Goal: Information Seeking & Learning: Learn about a topic

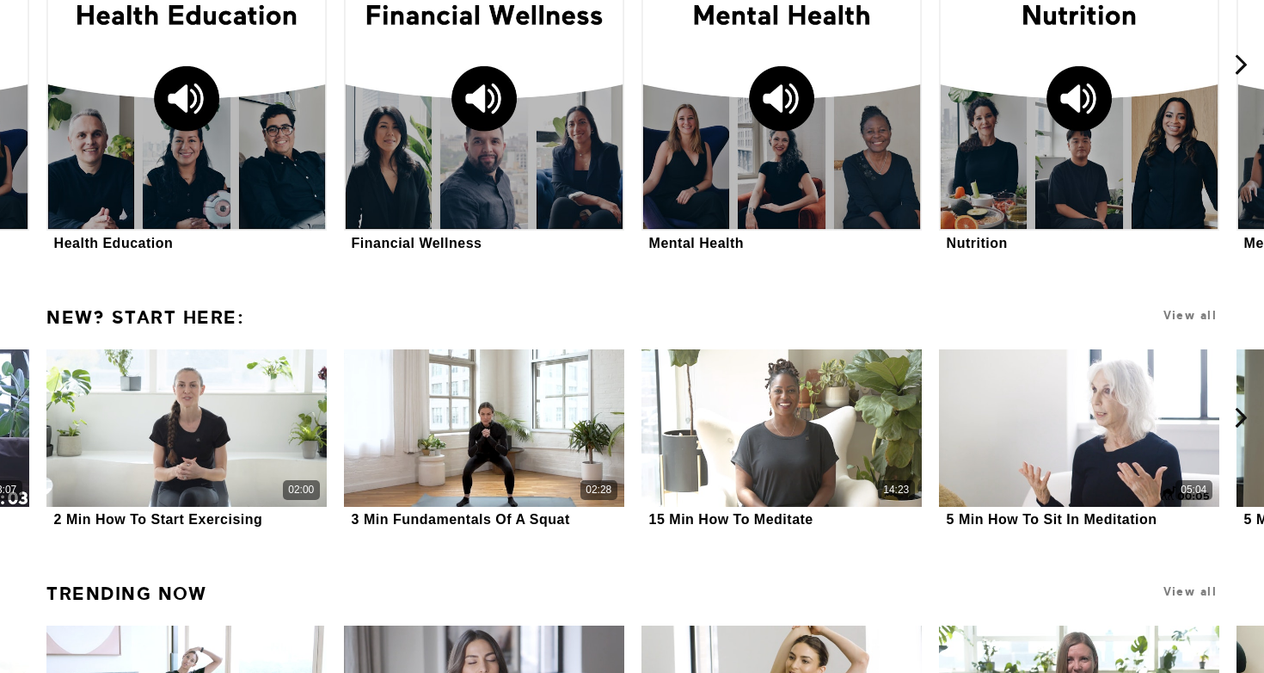
scroll to position [2408, 0]
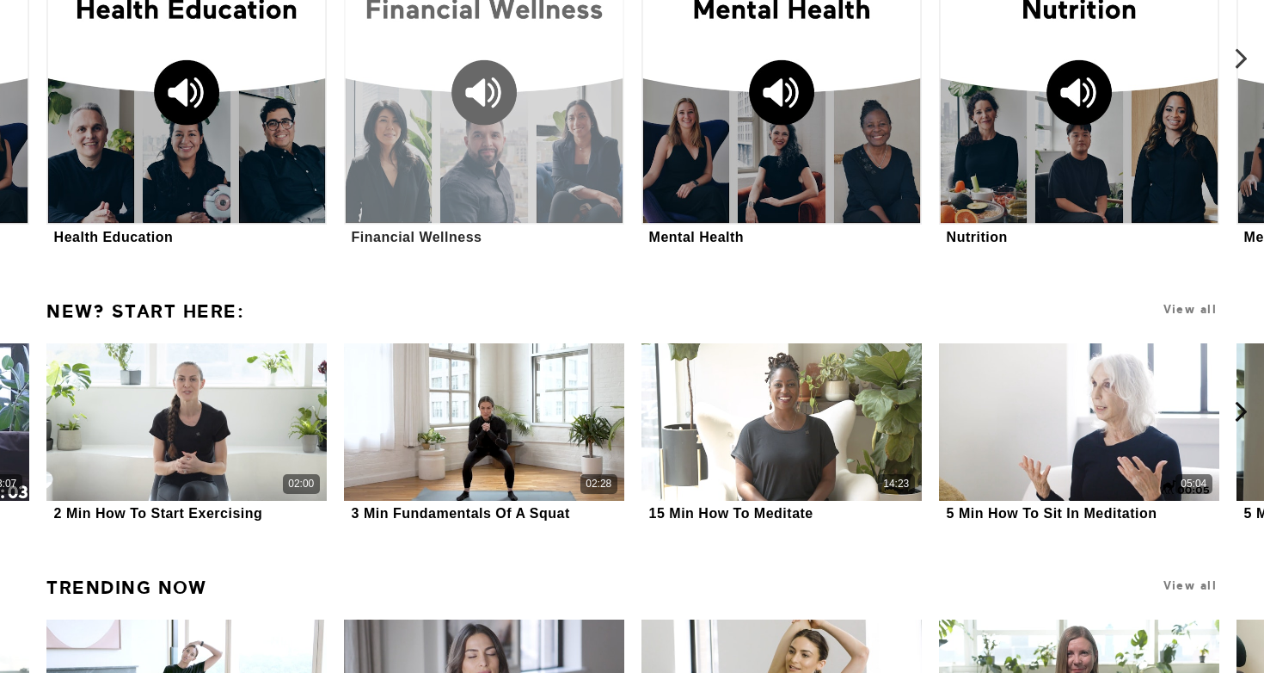
click at [446, 183] on div at bounding box center [484, 84] width 280 height 280
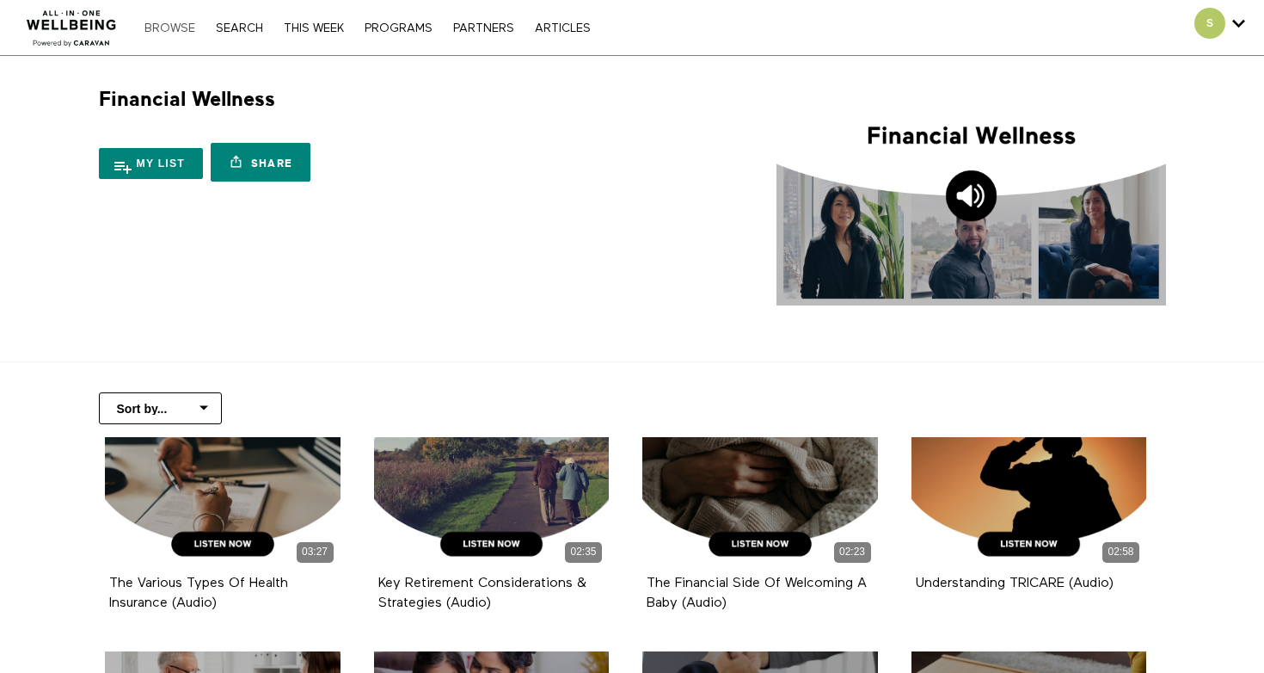
click at [185, 27] on link "Browse" at bounding box center [170, 28] width 68 height 12
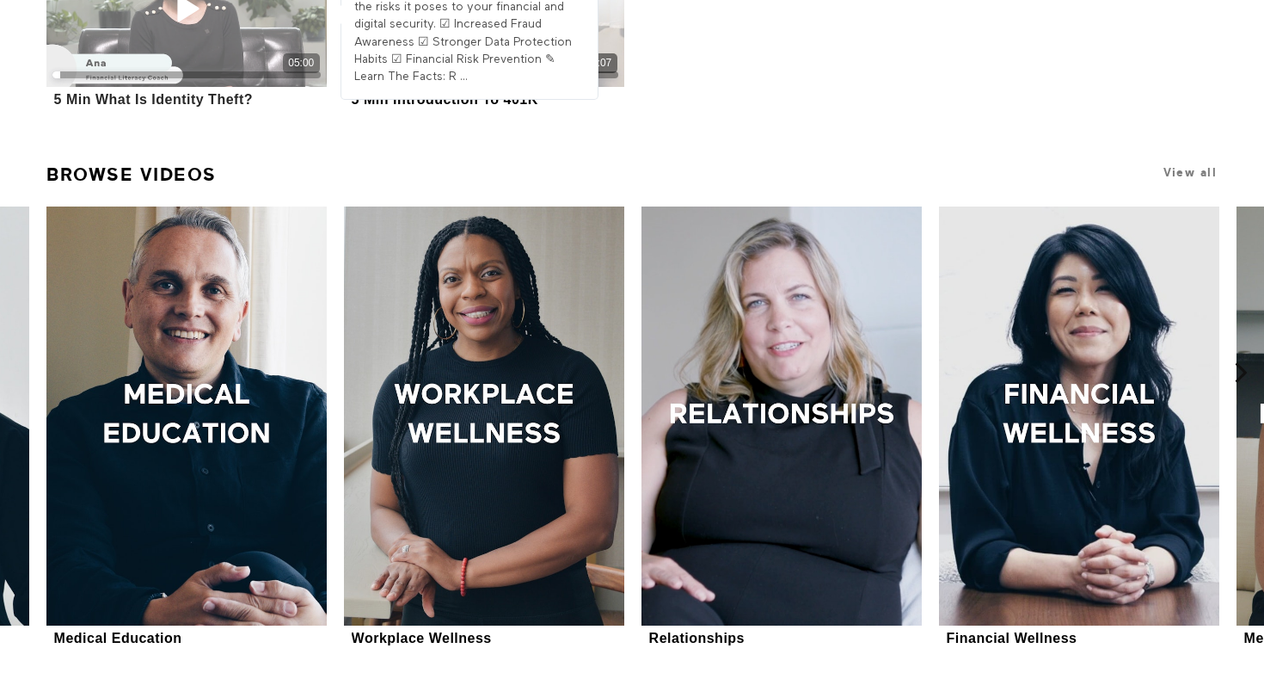
scroll to position [700, 0]
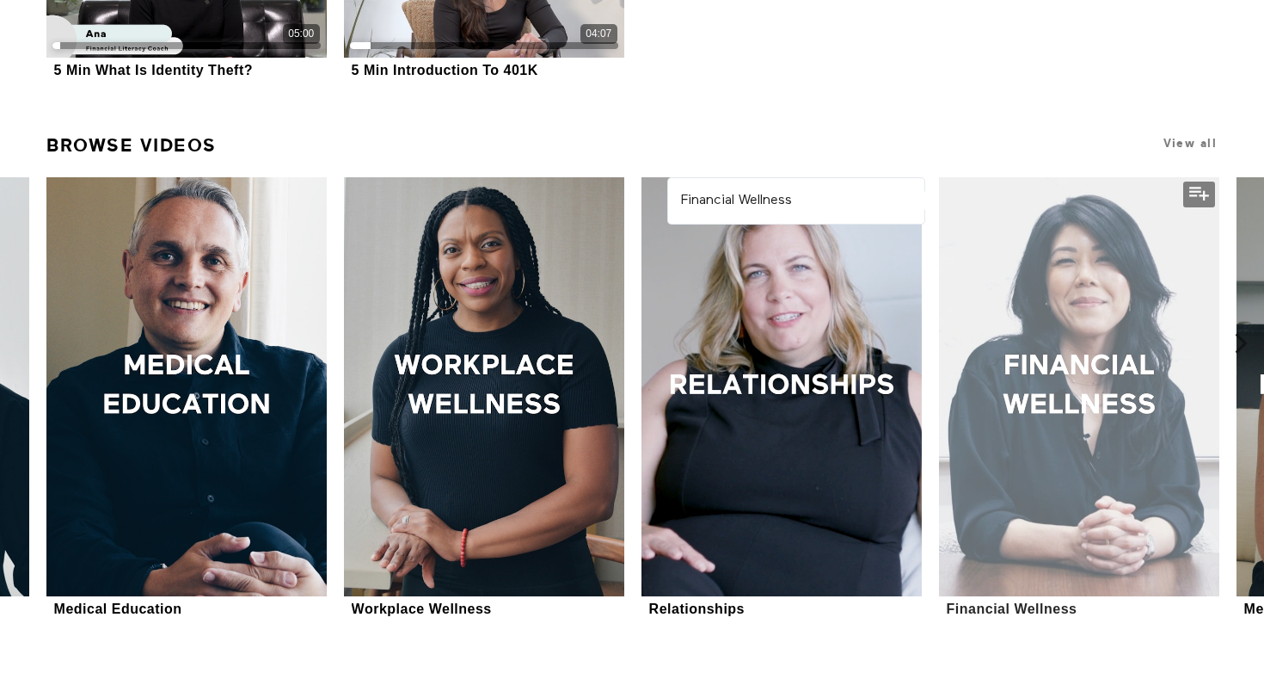
click at [994, 383] on div at bounding box center [1079, 387] width 280 height 420
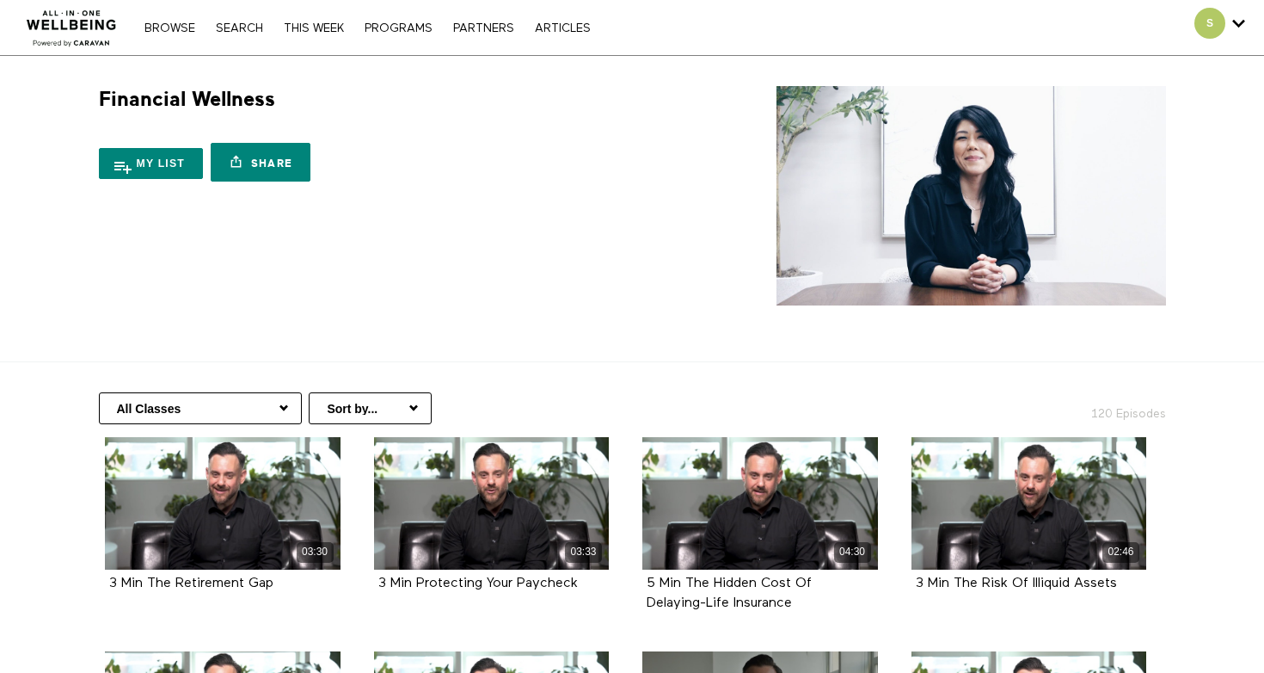
select select "[URL][DOMAIN_NAME]"
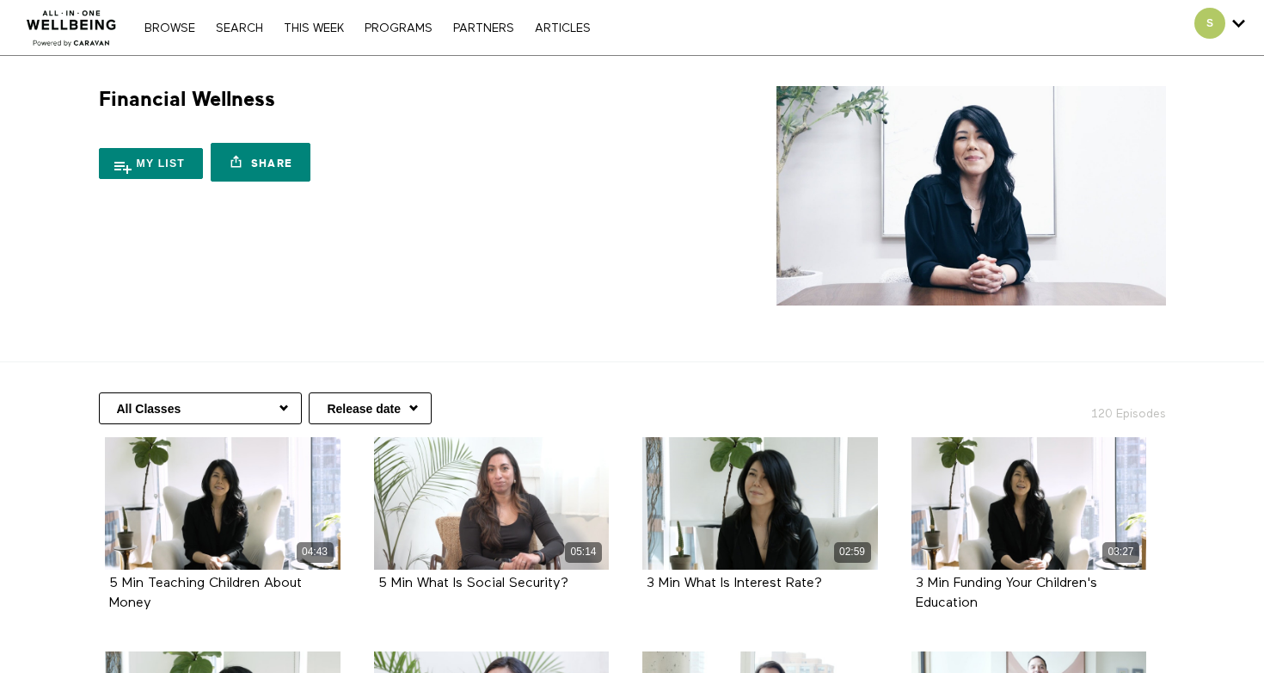
select select "https://app.allinonewellbeing.com/financial-wellness-2"
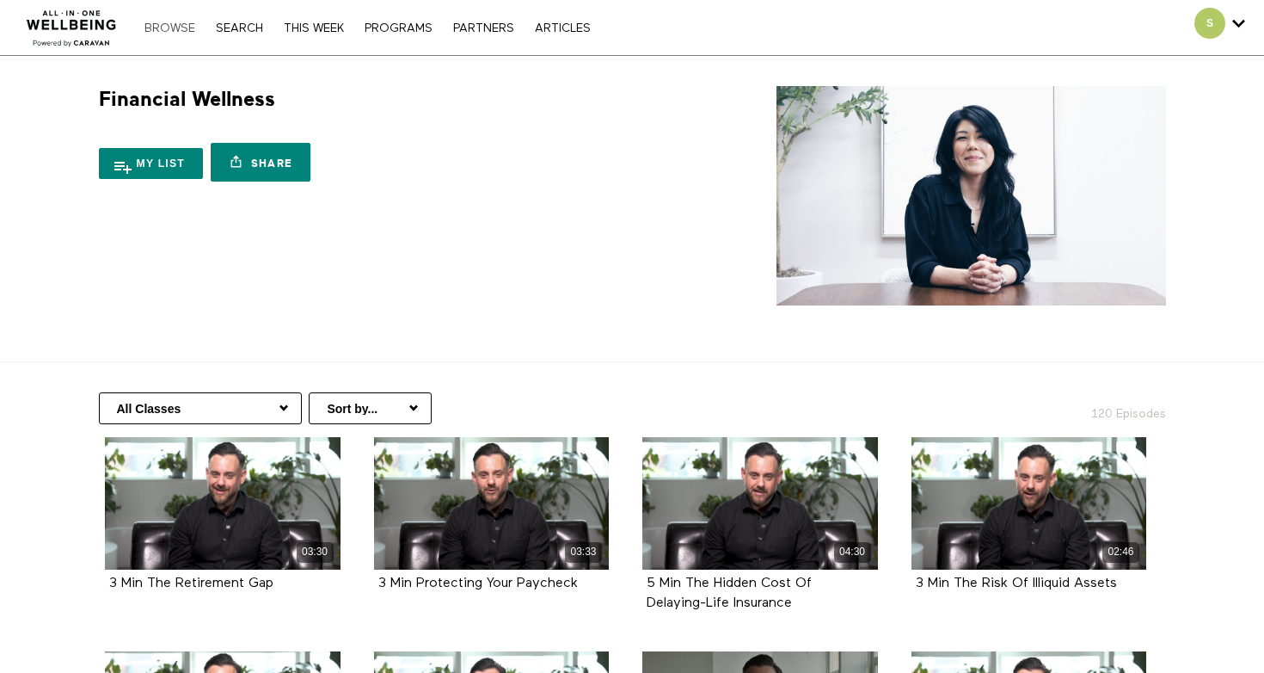
click at [183, 27] on link "Browse" at bounding box center [170, 28] width 68 height 12
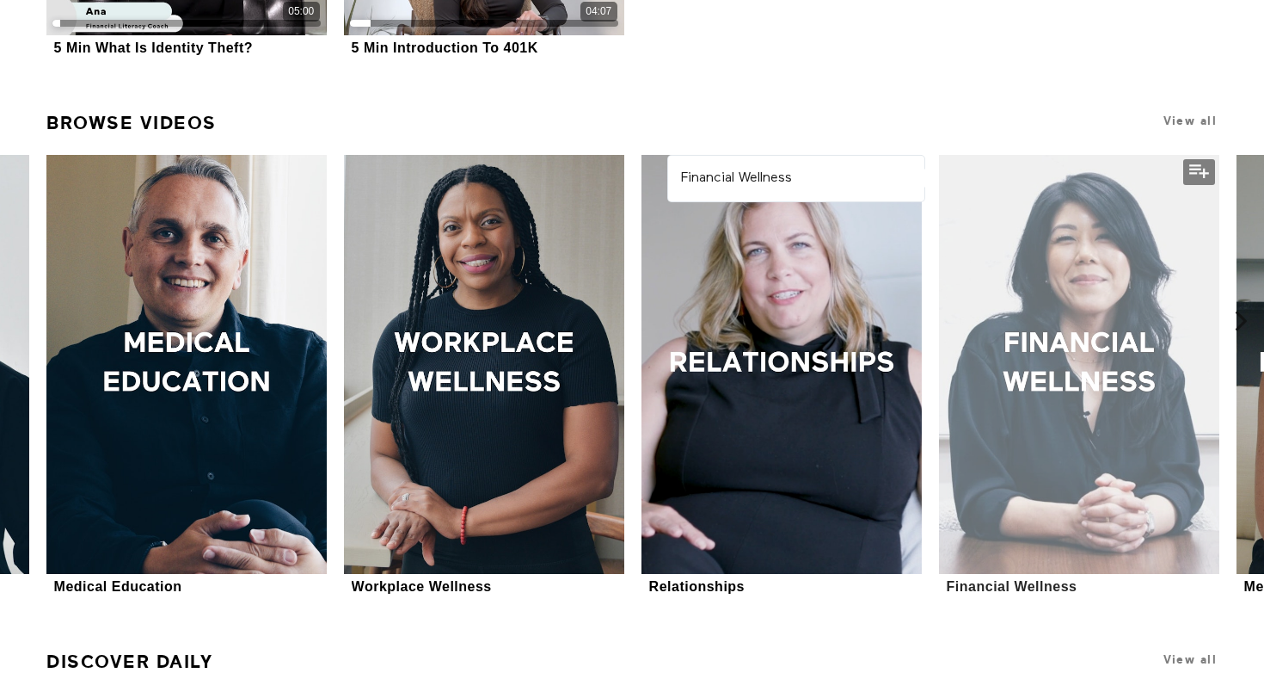
scroll to position [722, 0]
click at [1102, 341] on div at bounding box center [1079, 365] width 280 height 420
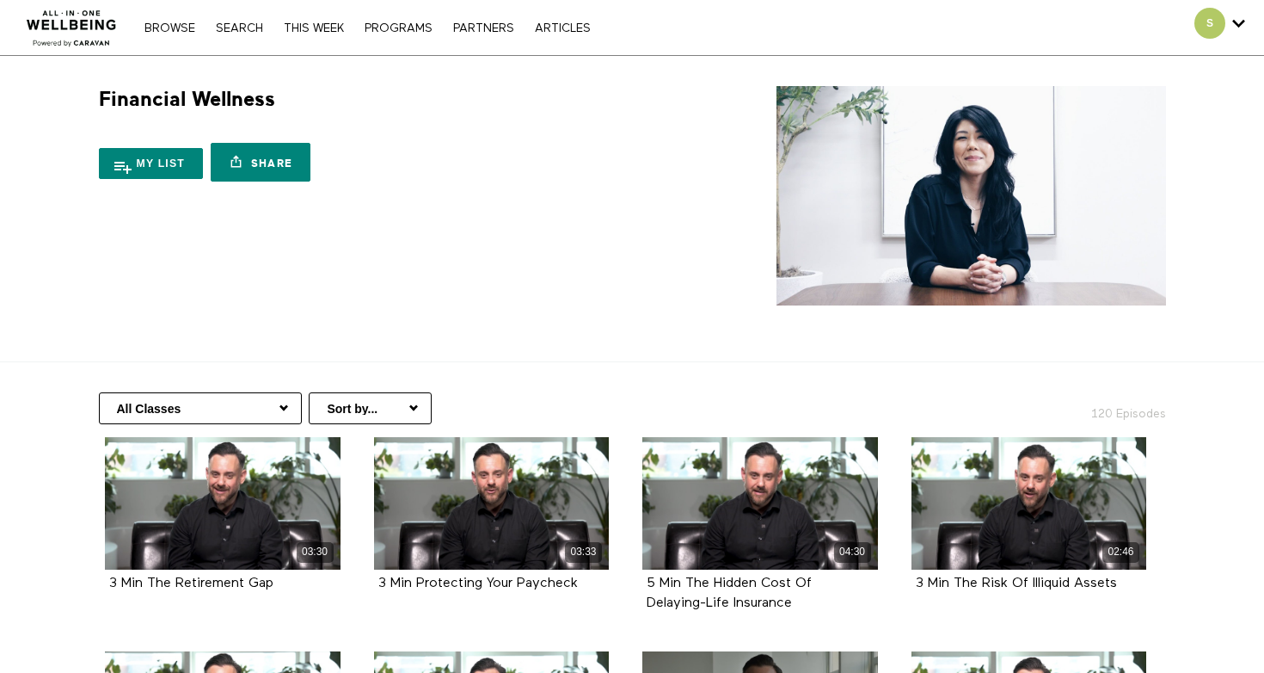
select select "[URL][DOMAIN_NAME]"
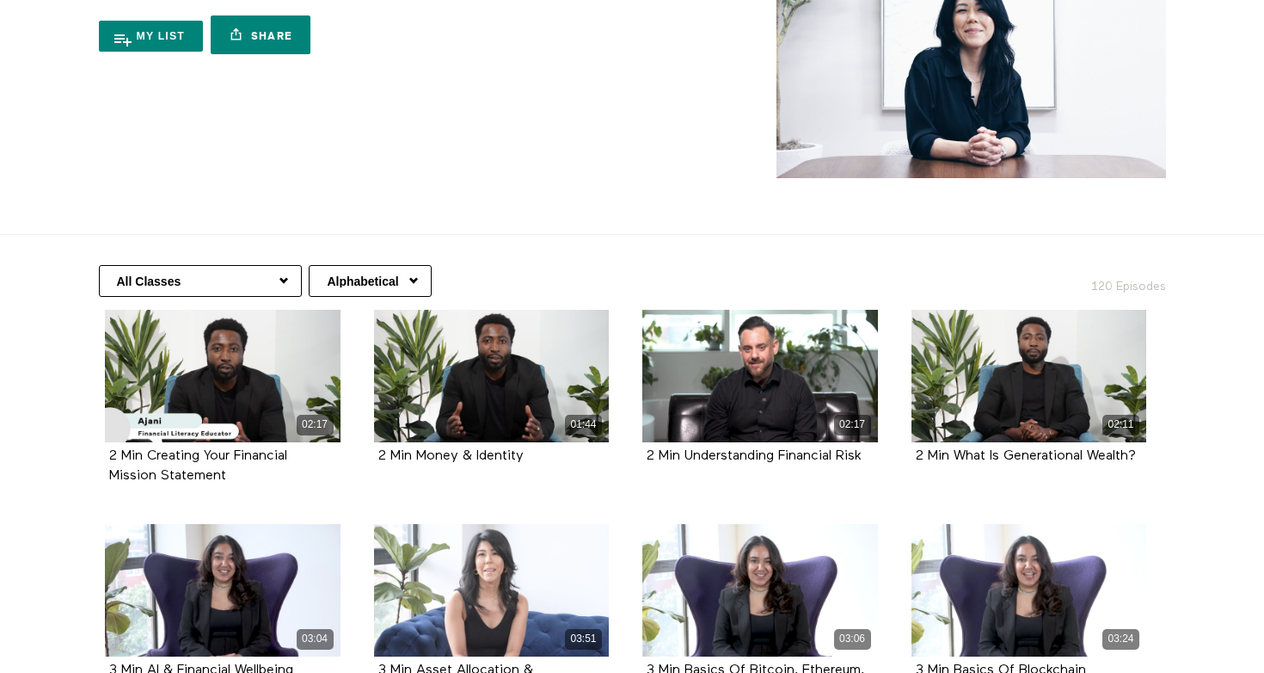
scroll to position [110, 0]
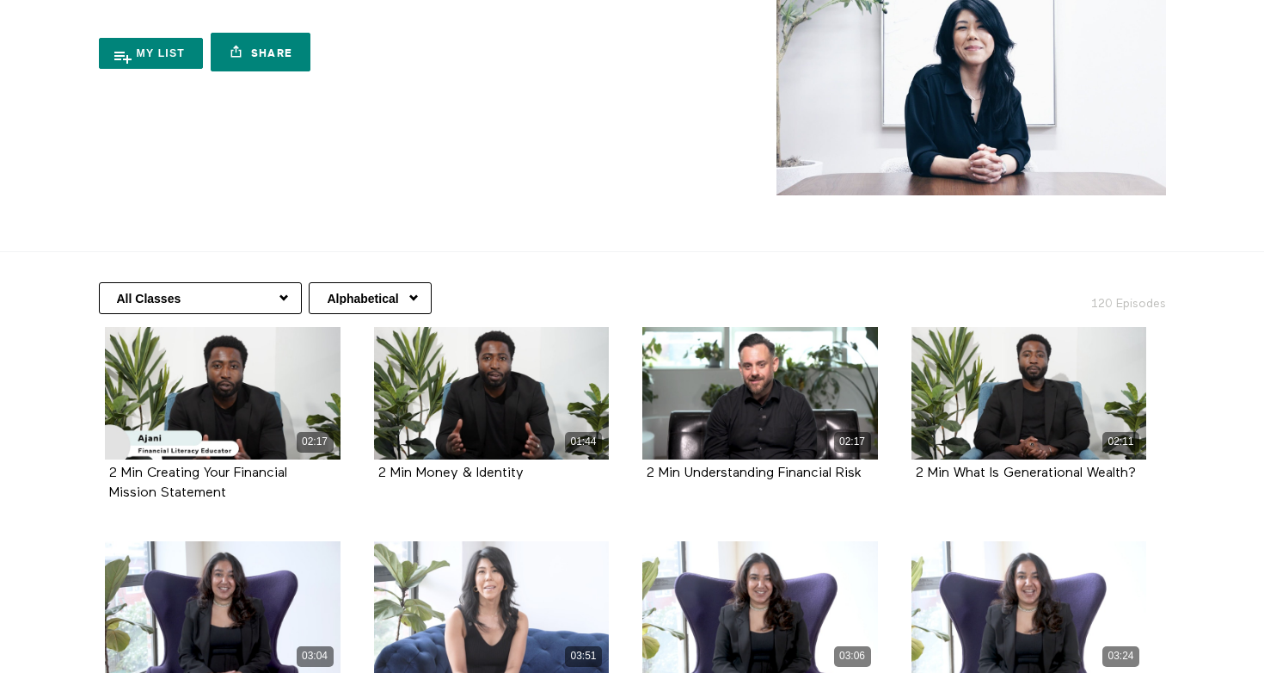
select select "[URL][DOMAIN_NAME]"
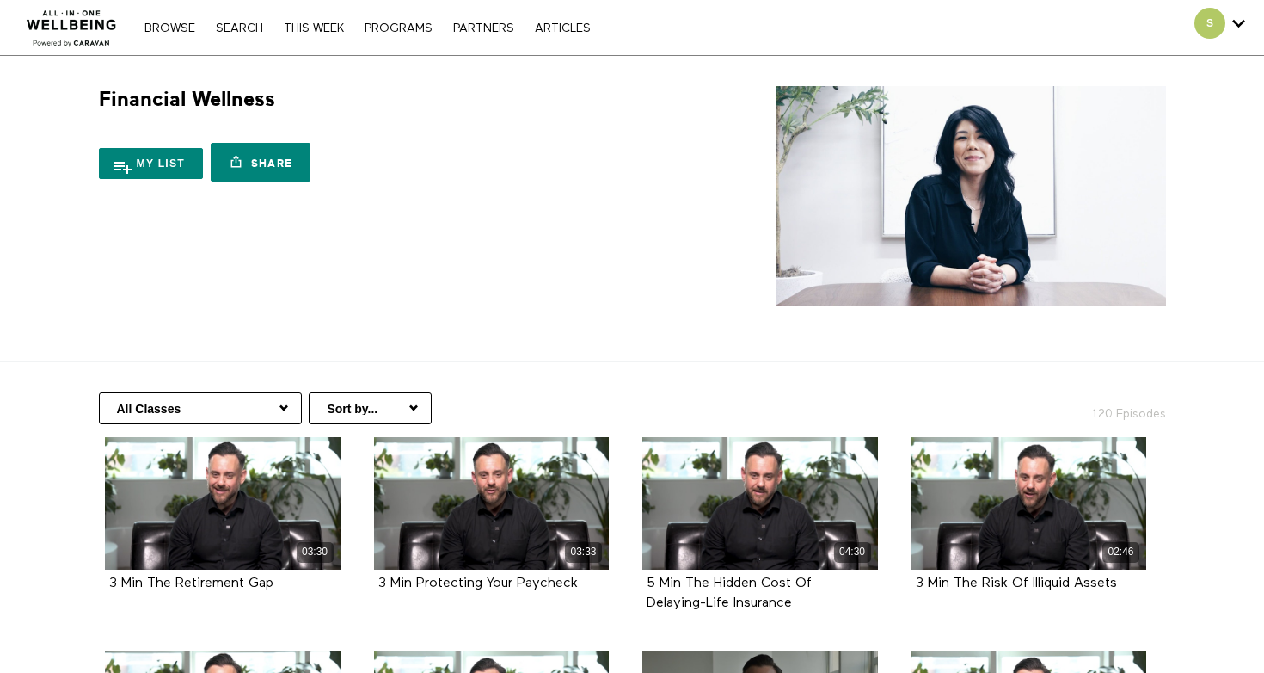
click at [401, 271] on div "Financial Wellness 11 Seasons My list Share Share with your friends https://app…" at bounding box center [632, 195] width 1101 height 219
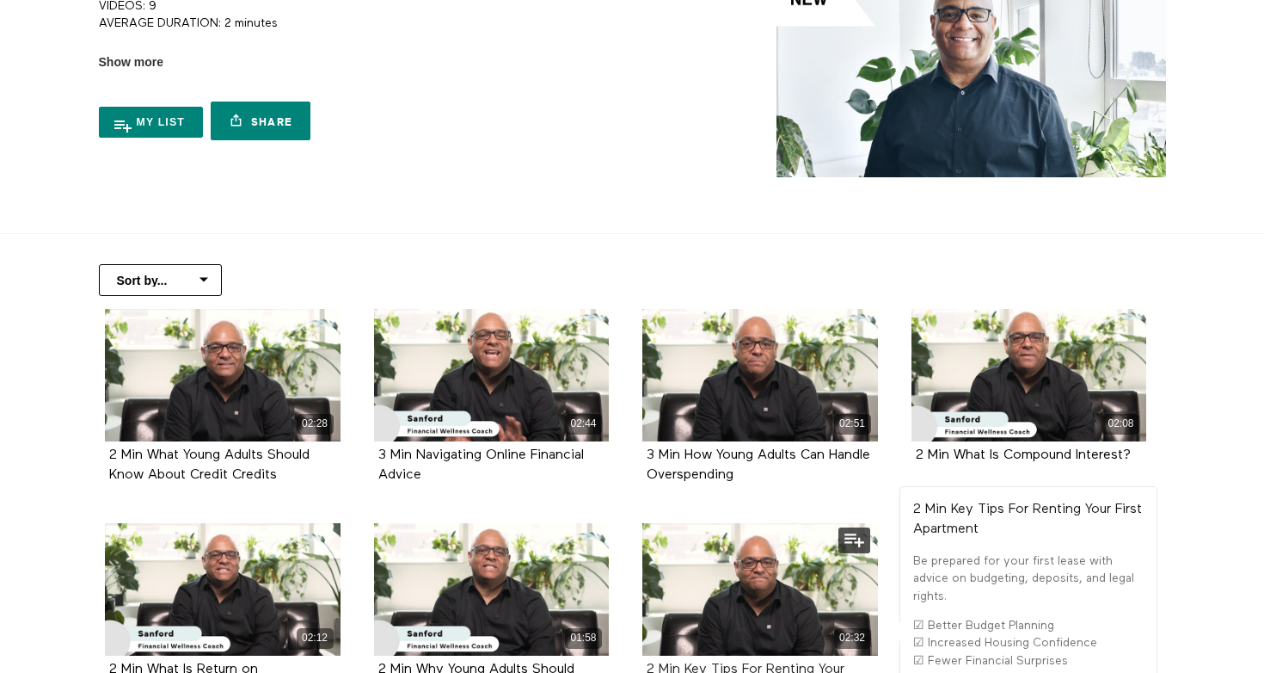
scroll to position [117, 0]
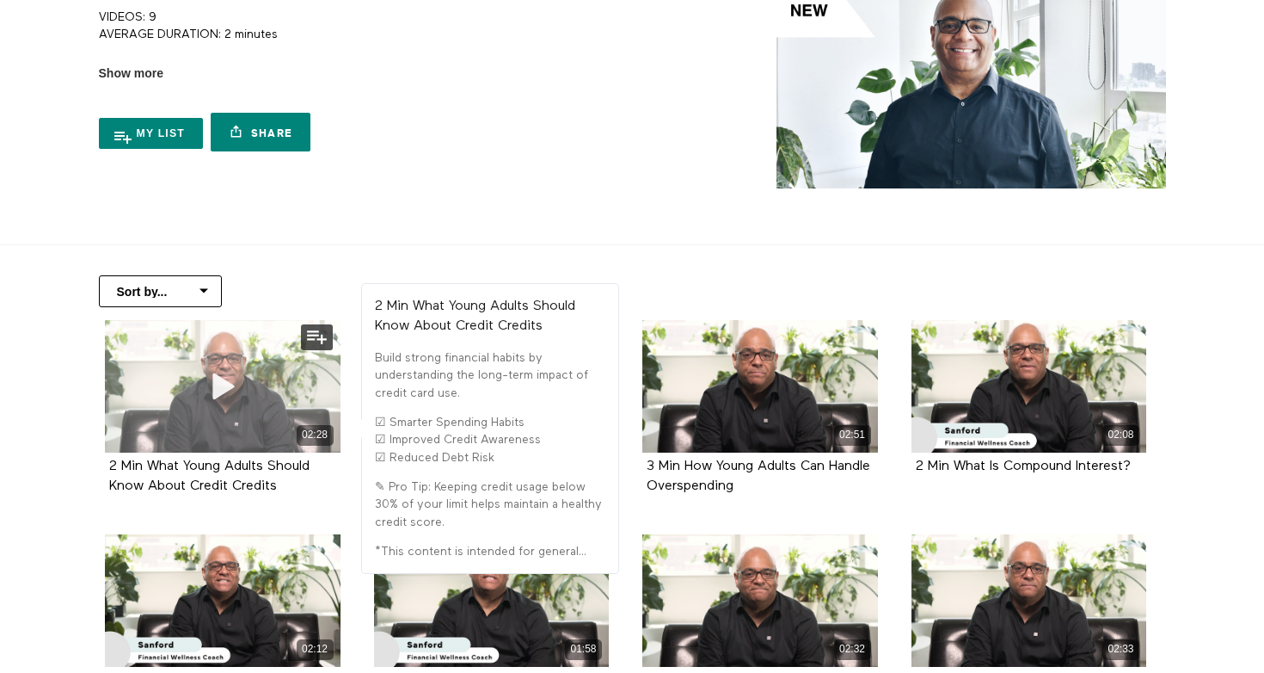
click at [233, 372] on icon at bounding box center [223, 386] width 52 height 30
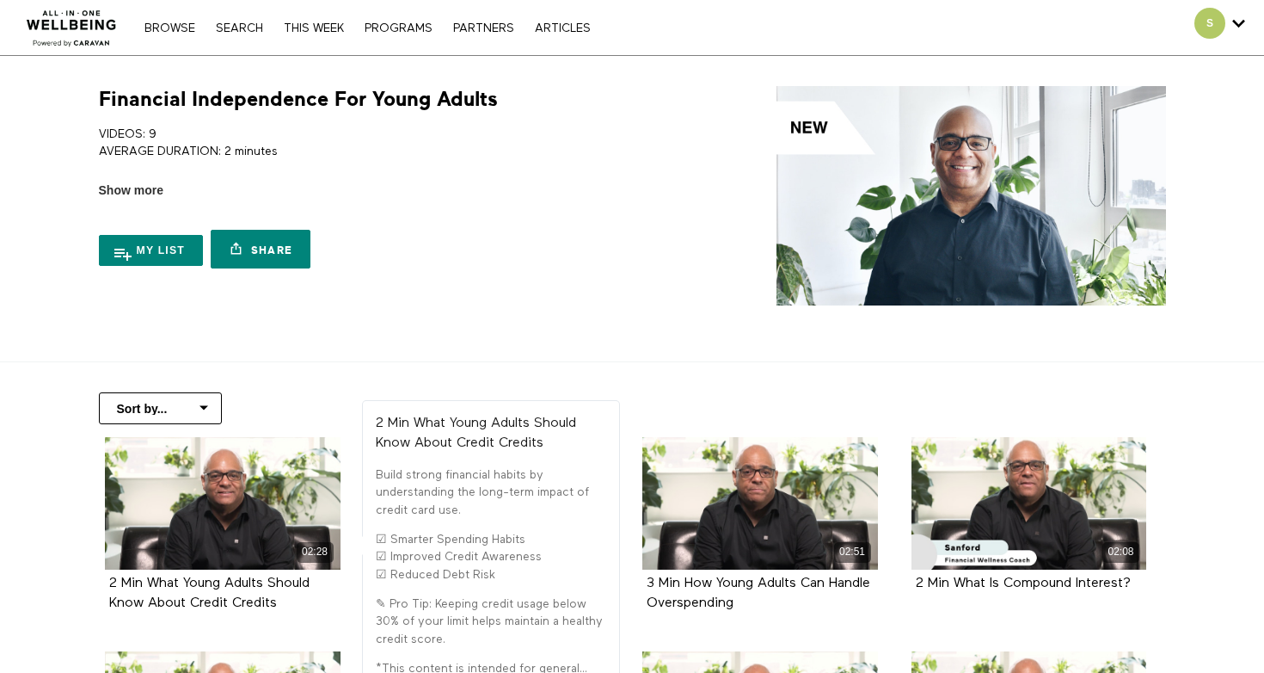
scroll to position [0, 0]
click at [624, 218] on div "My list Share Share with your friends https://app.allinonewellbeing.com/financi…" at bounding box center [362, 238] width 527 height 77
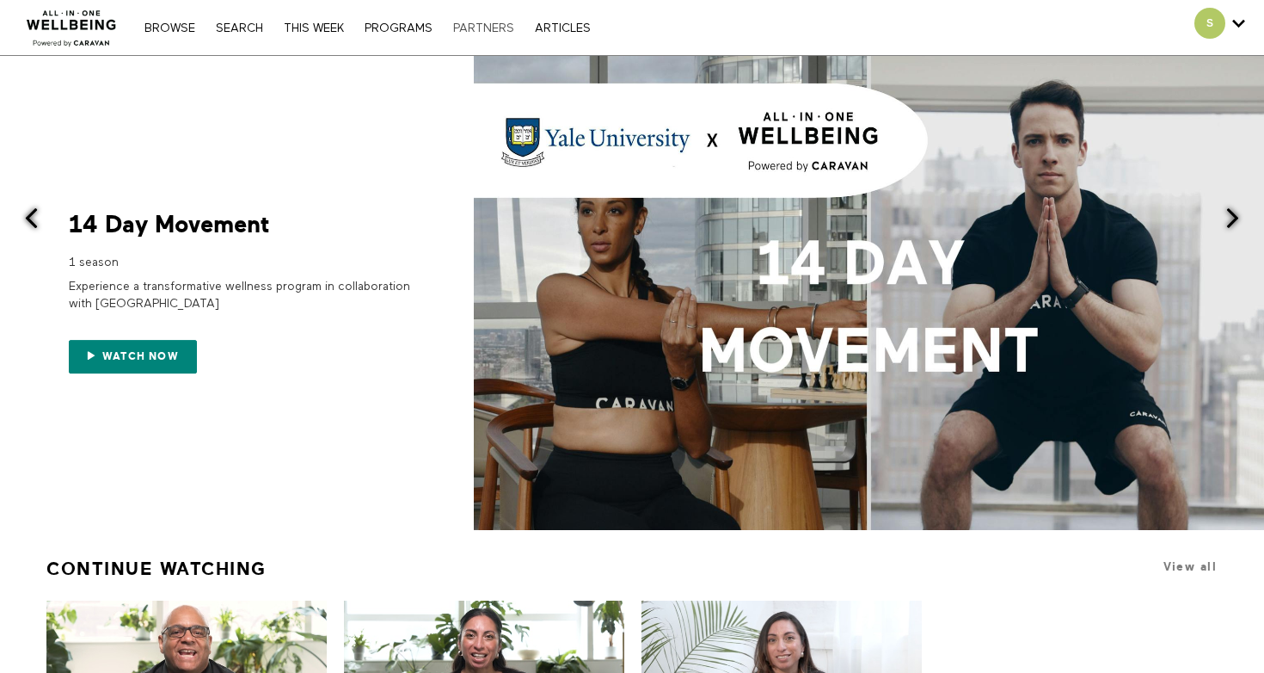
click at [490, 31] on link "PARTNERS" at bounding box center [484, 28] width 78 height 12
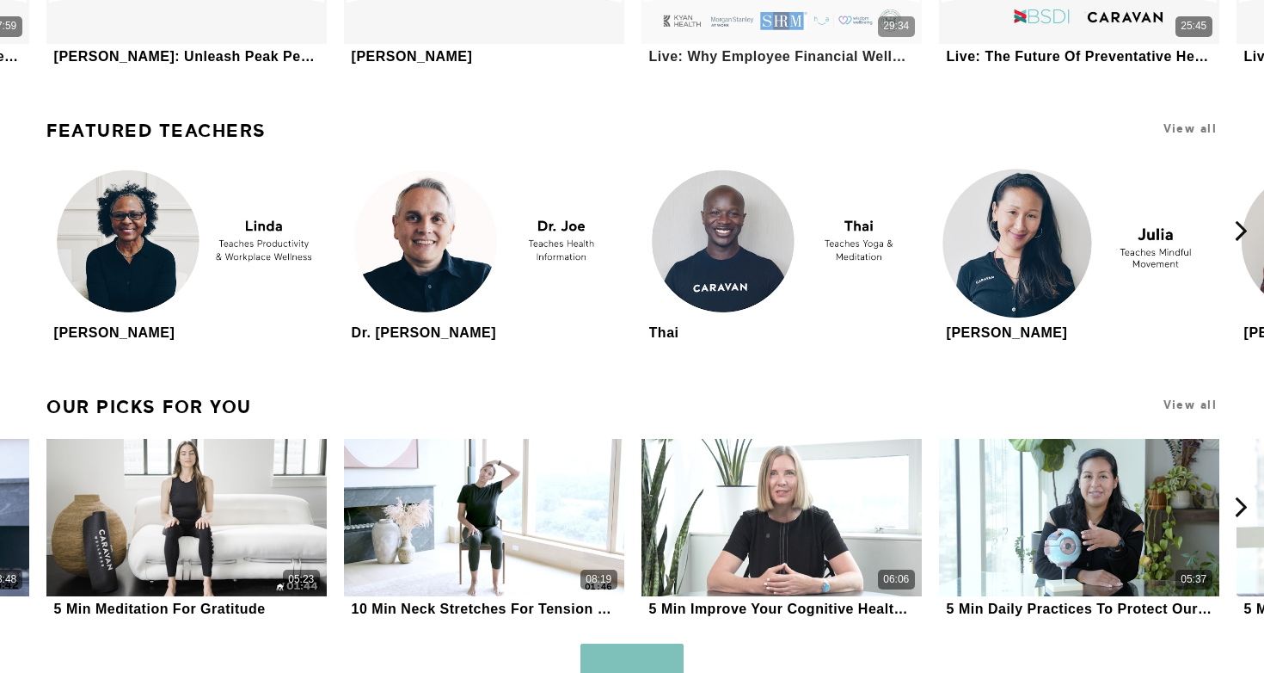
scroll to position [5168, 0]
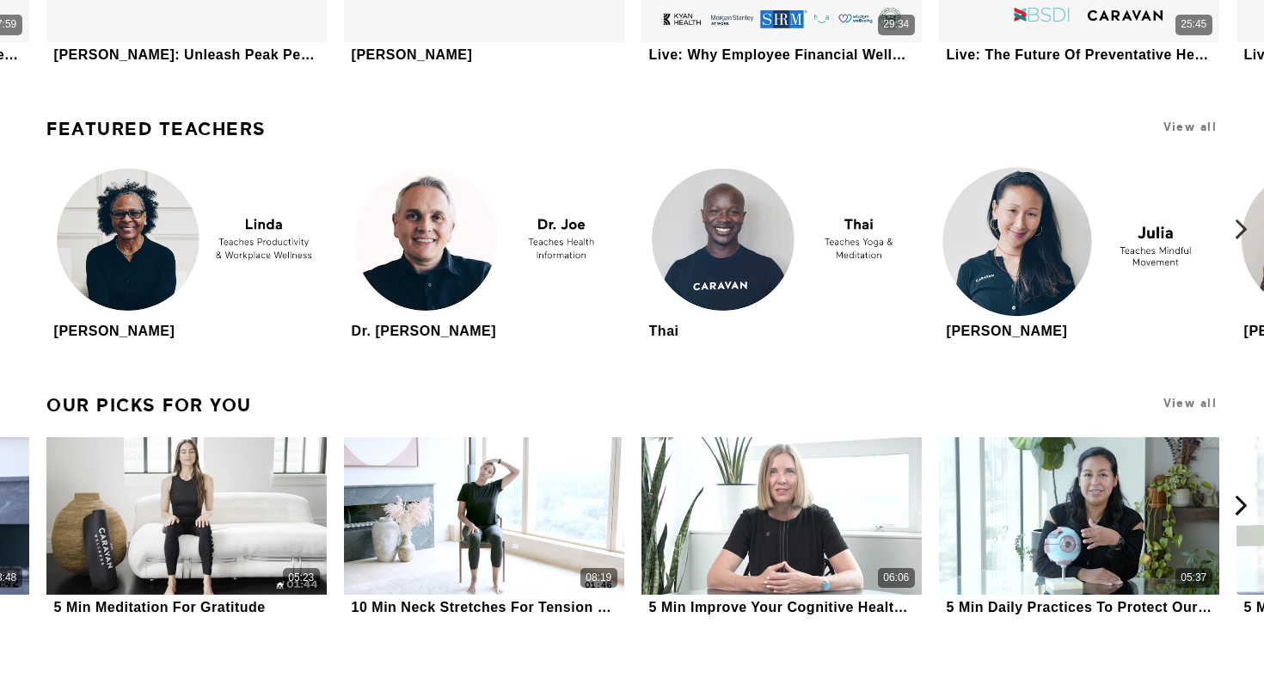
click at [1233, 218] on icon at bounding box center [1242, 229] width 22 height 22
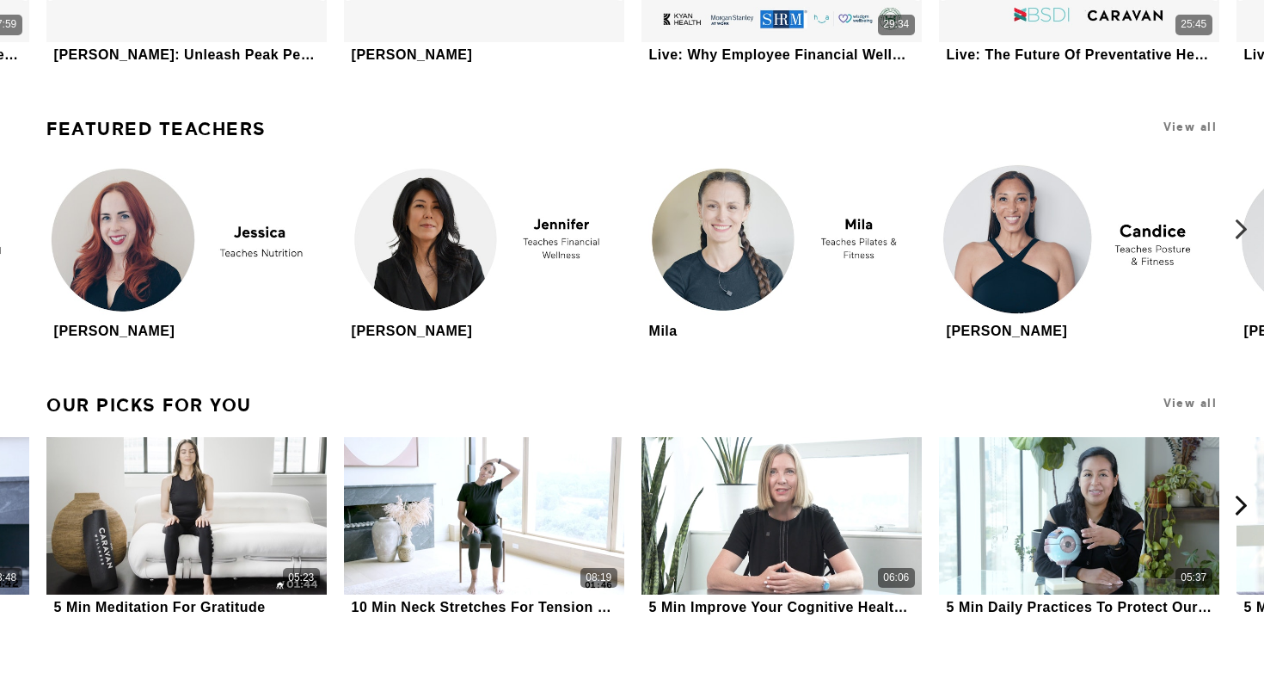
click at [1233, 218] on icon at bounding box center [1242, 229] width 22 height 22
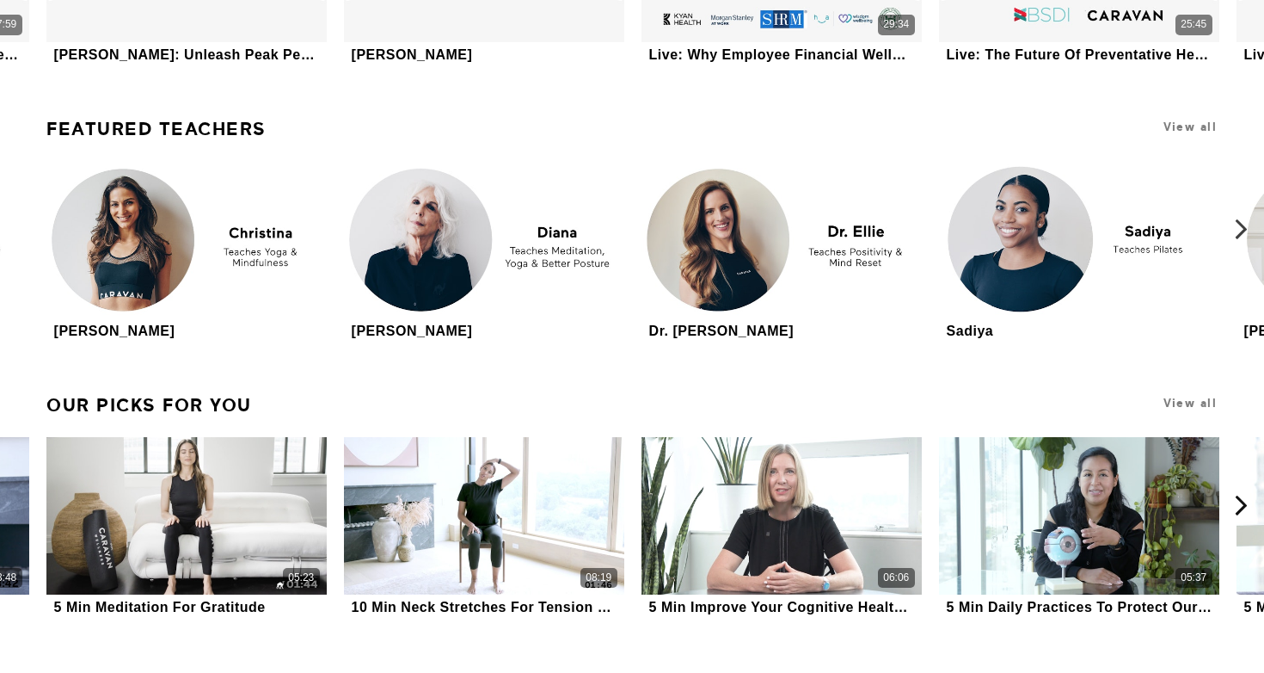
click at [1232, 220] on icon at bounding box center [1242, 229] width 22 height 22
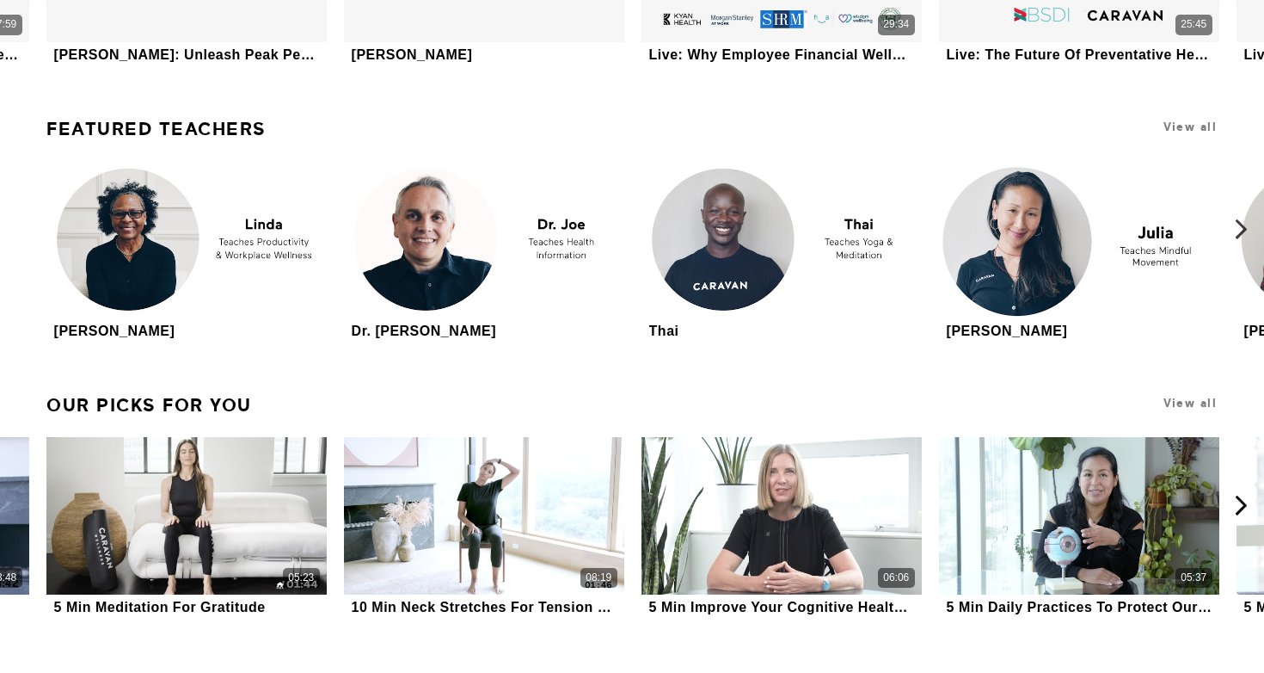
click at [1232, 220] on icon at bounding box center [1242, 229] width 22 height 22
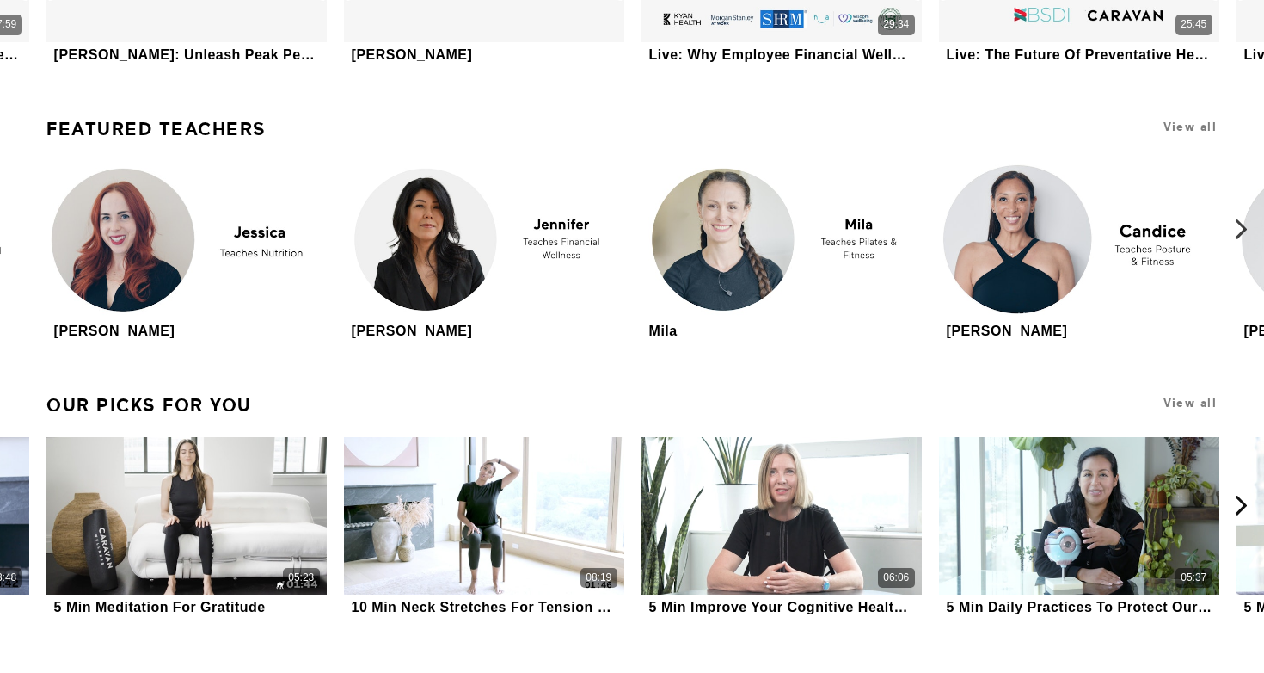
click at [1235, 223] on icon at bounding box center [1242, 229] width 22 height 22
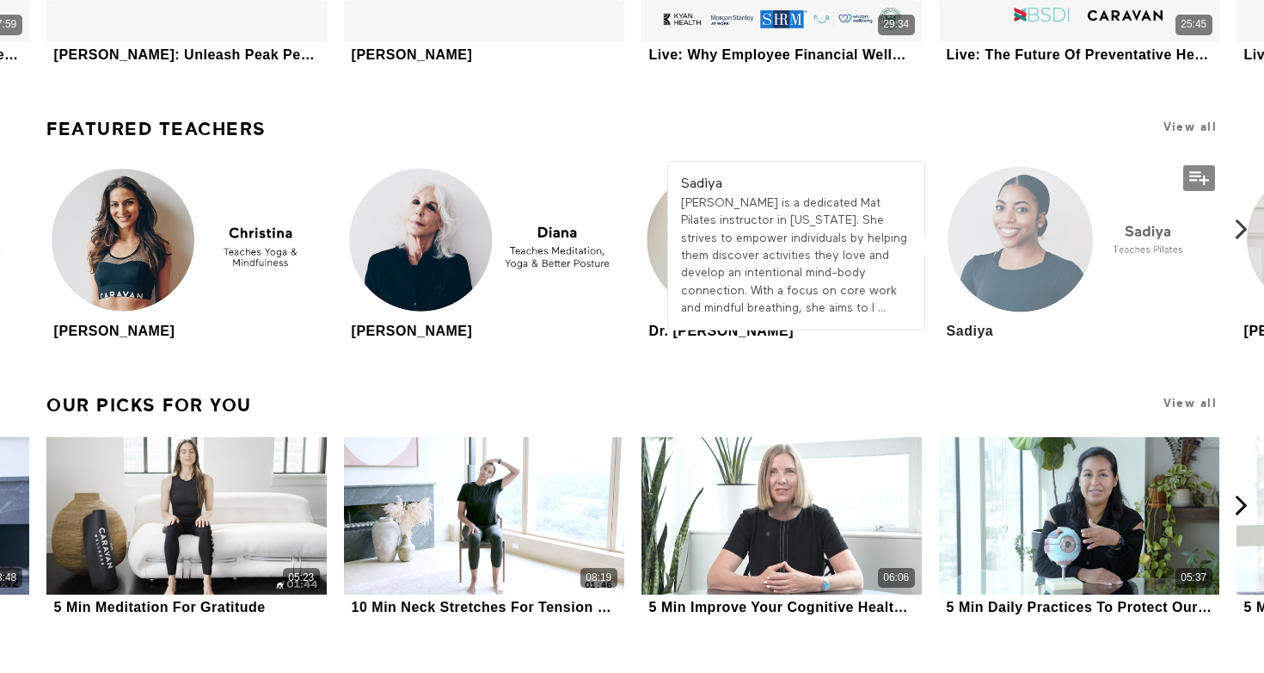
click at [1136, 225] on div at bounding box center [1079, 239] width 280 height 157
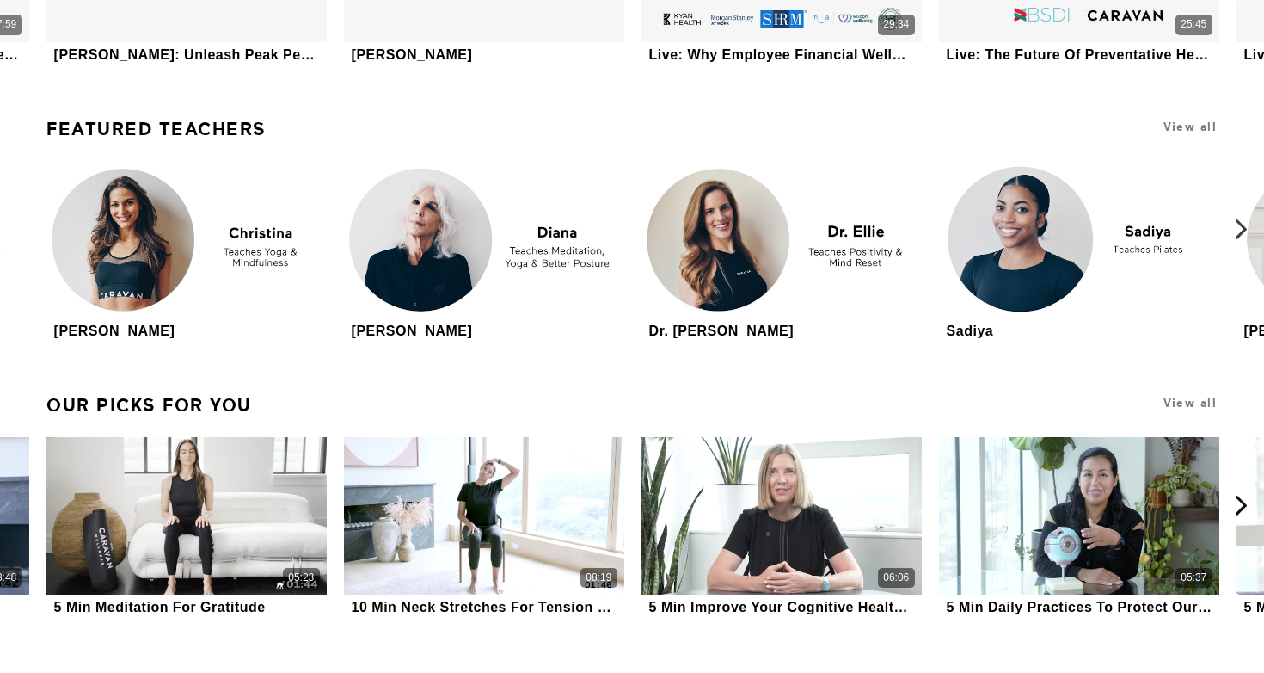
click at [1233, 218] on icon at bounding box center [1242, 229] width 22 height 22
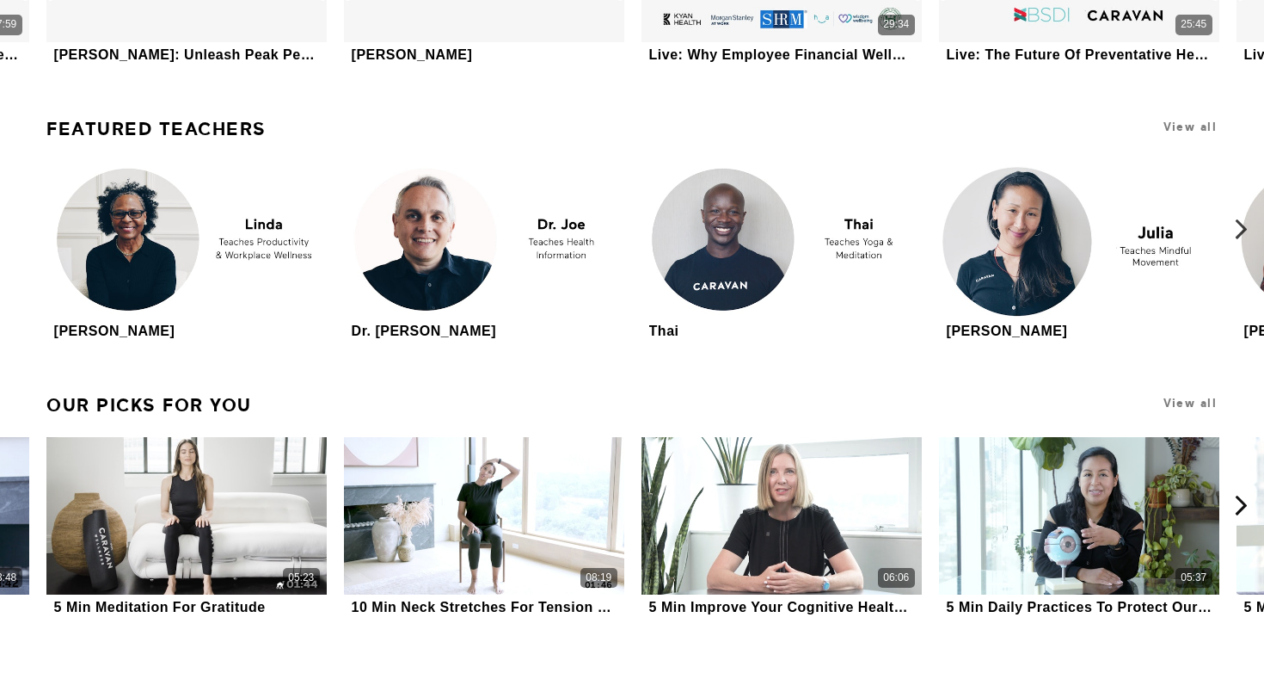
click at [1233, 220] on icon at bounding box center [1242, 229] width 22 height 22
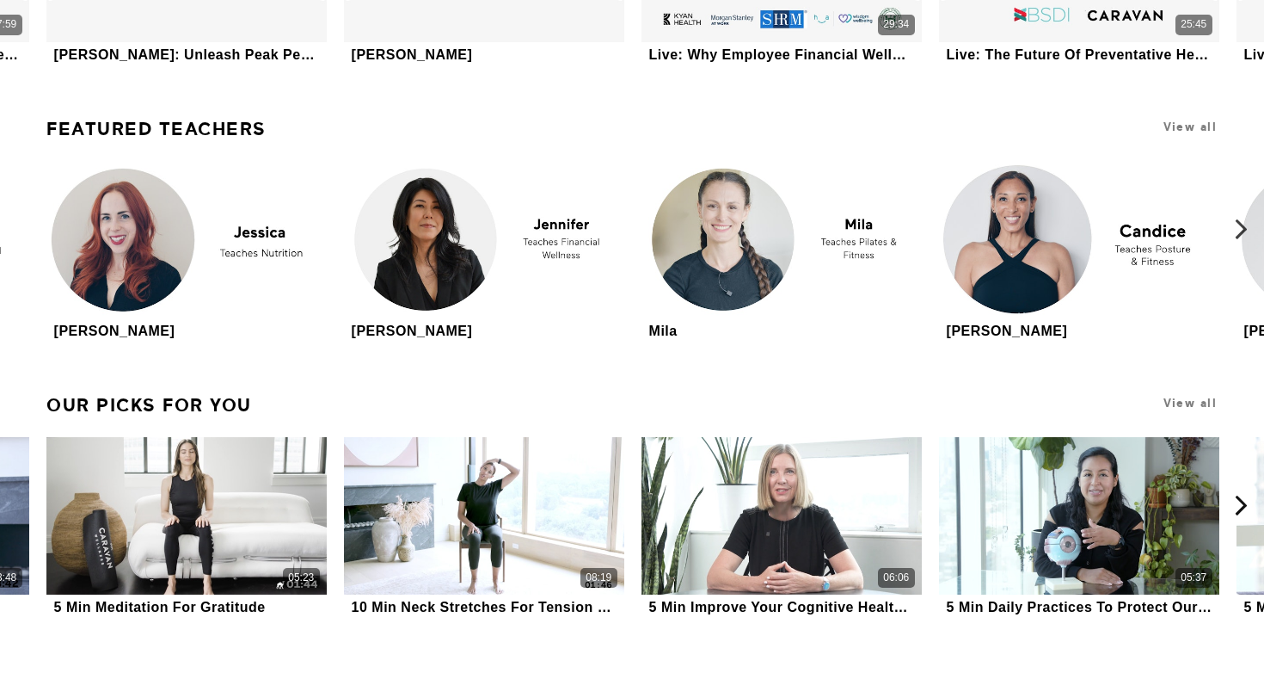
click at [1233, 220] on icon at bounding box center [1242, 229] width 22 height 22
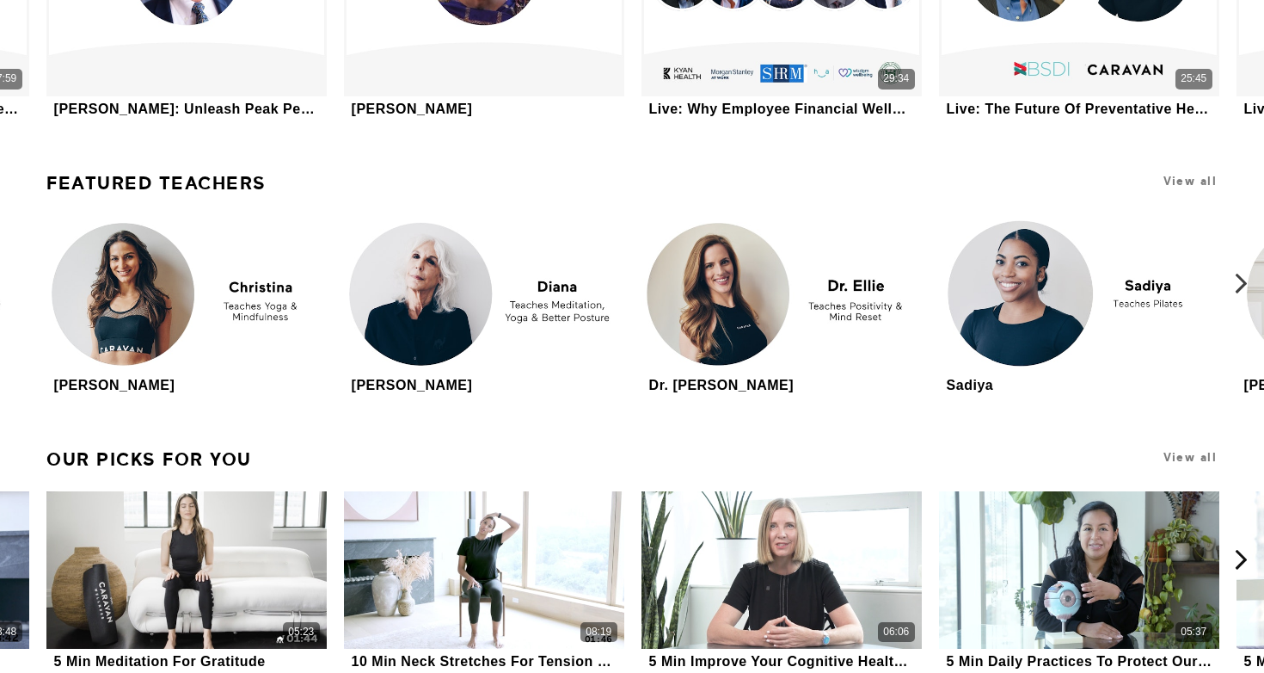
scroll to position [5104, 0]
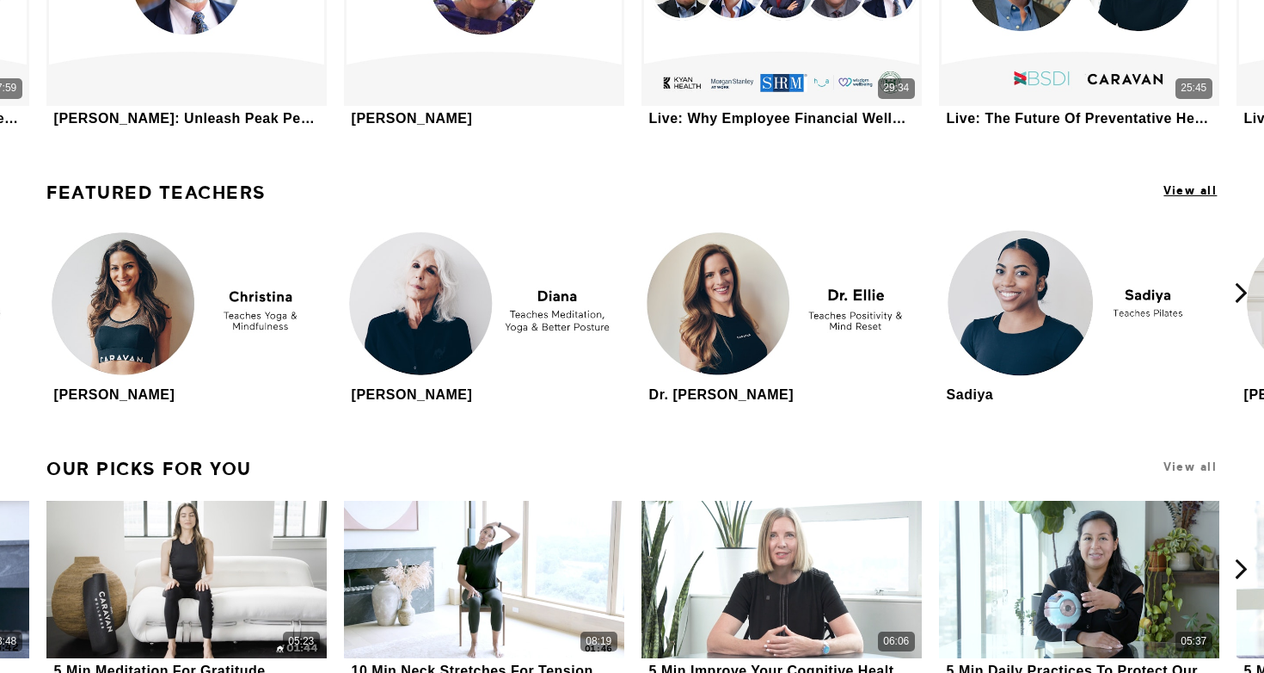
click at [1197, 184] on span "View all" at bounding box center [1190, 190] width 53 height 13
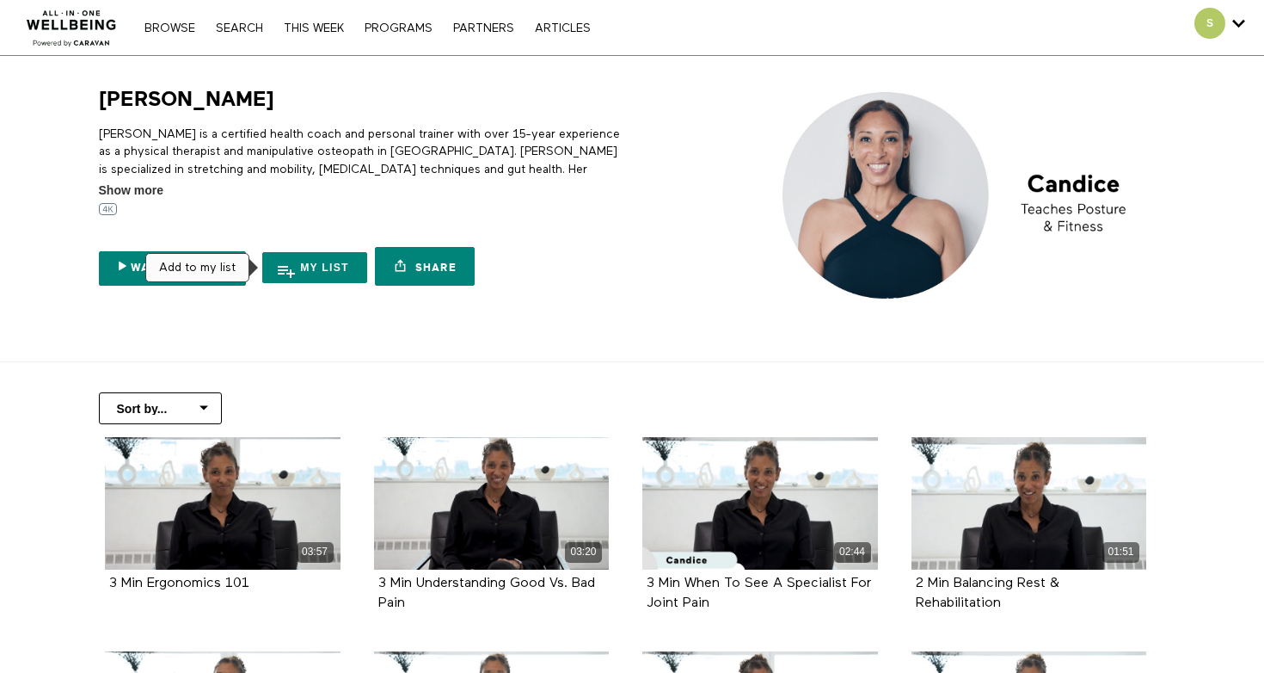
click at [200, 277] on div "Add to my list" at bounding box center [197, 267] width 104 height 29
click at [135, 270] on link "Watch Trailer" at bounding box center [173, 268] width 148 height 34
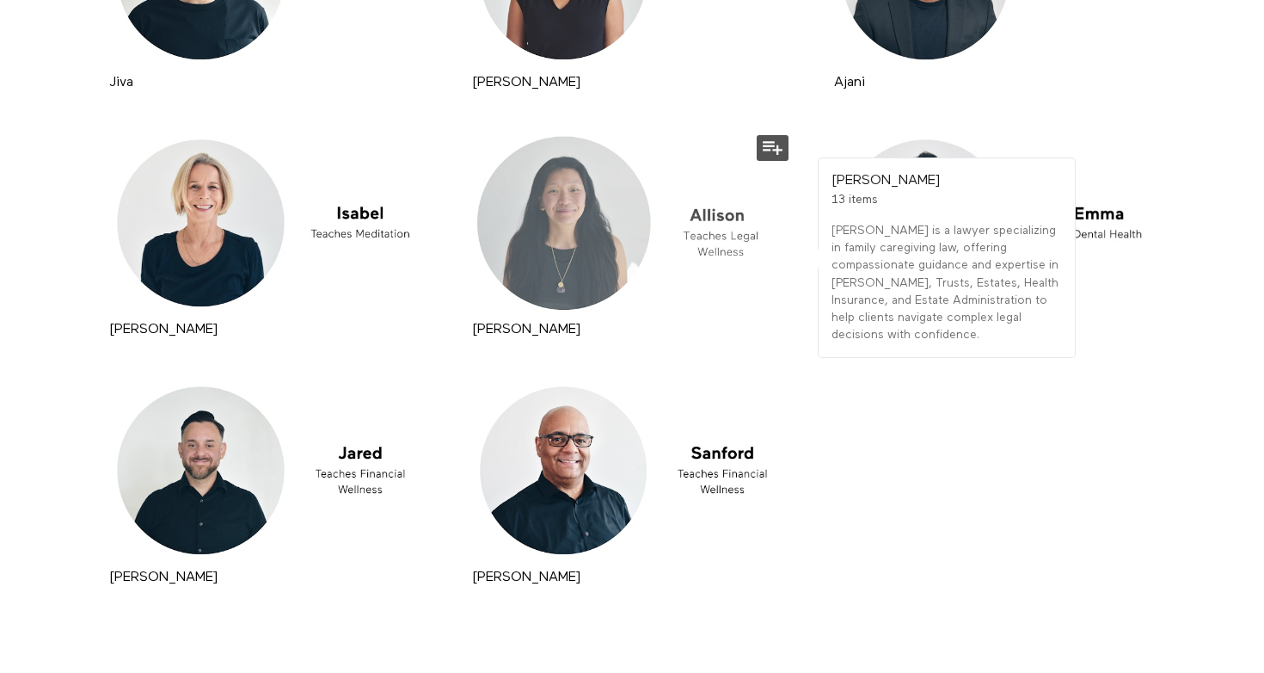
scroll to position [9654, 0]
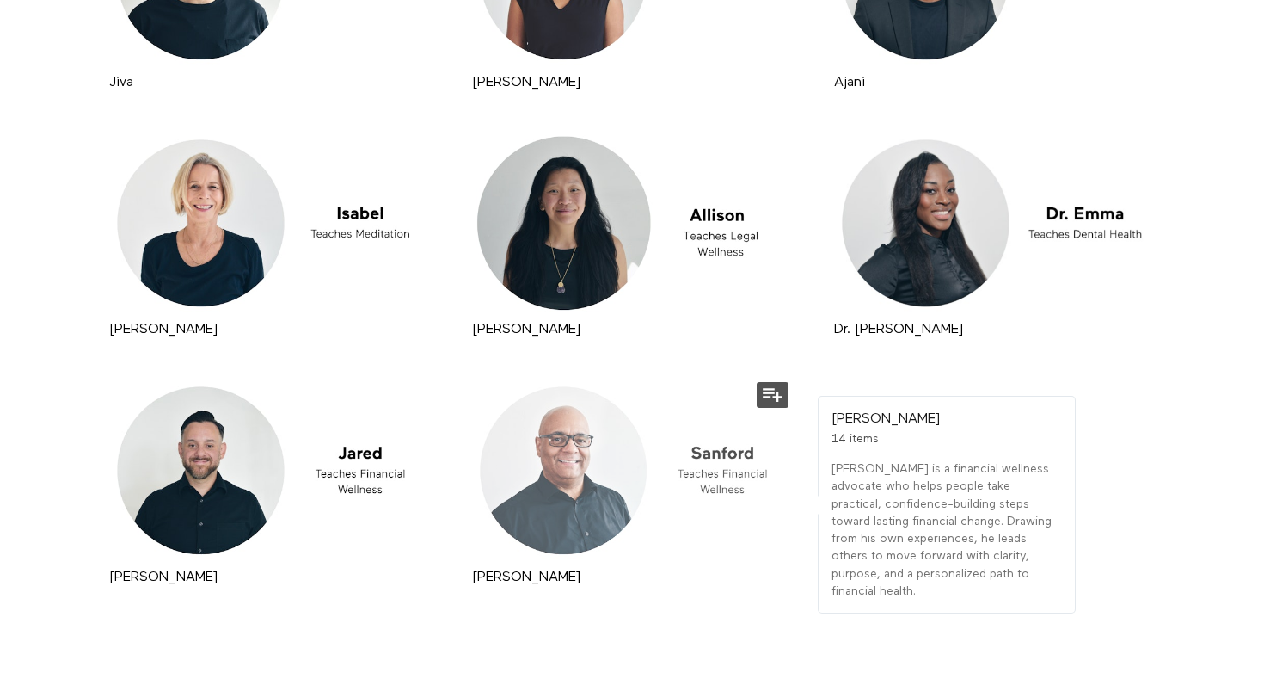
click at [690, 445] on div at bounding box center [632, 470] width 329 height 185
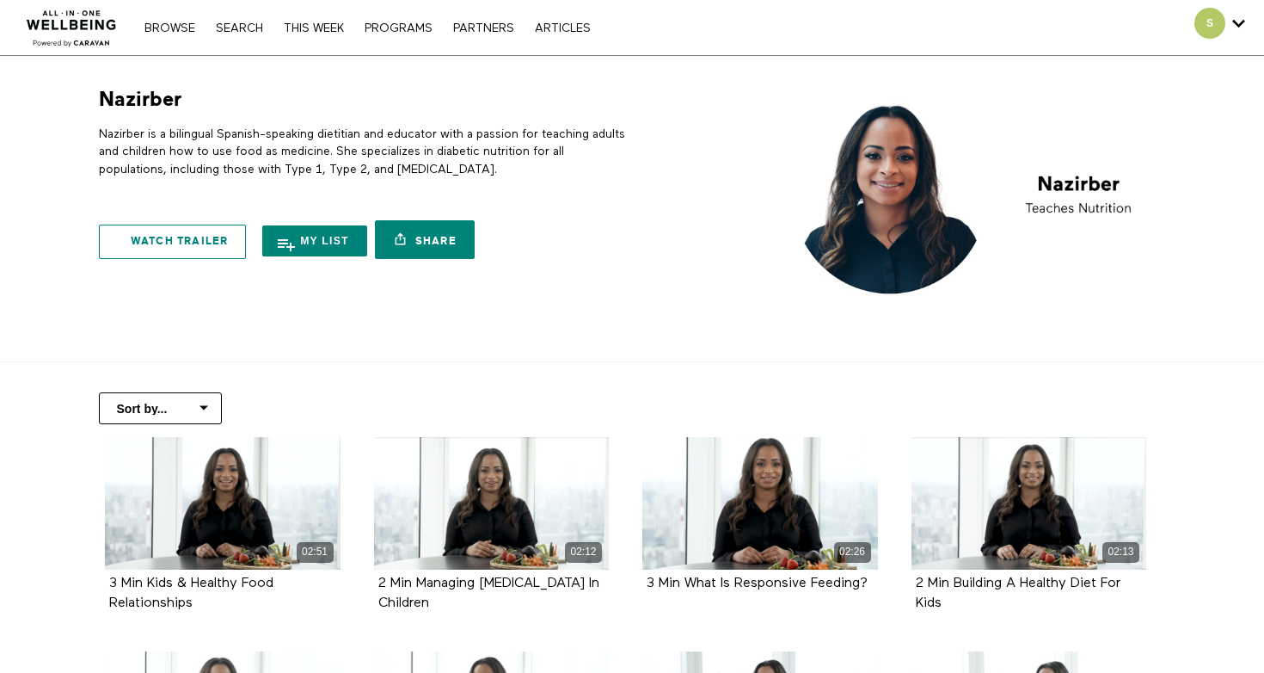
click at [132, 245] on link "Watch Trailer" at bounding box center [173, 241] width 148 height 34
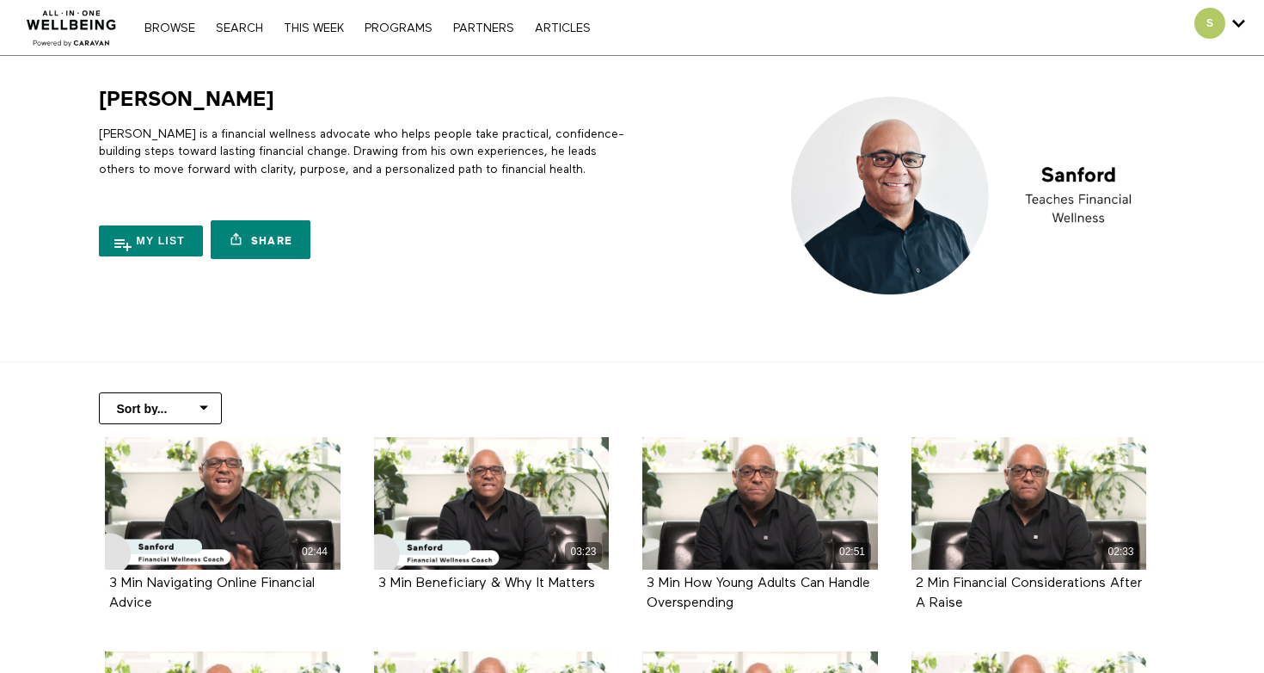
click at [882, 174] on img at bounding box center [972, 195] width 390 height 219
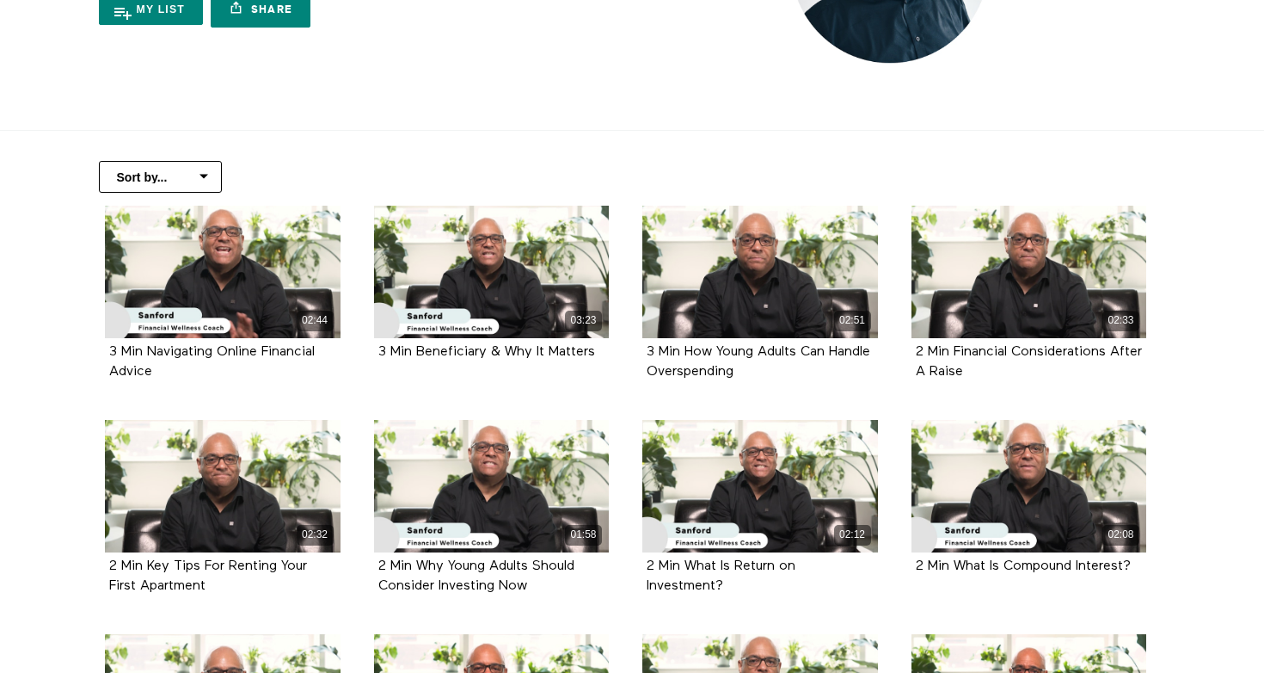
scroll to position [233, 0]
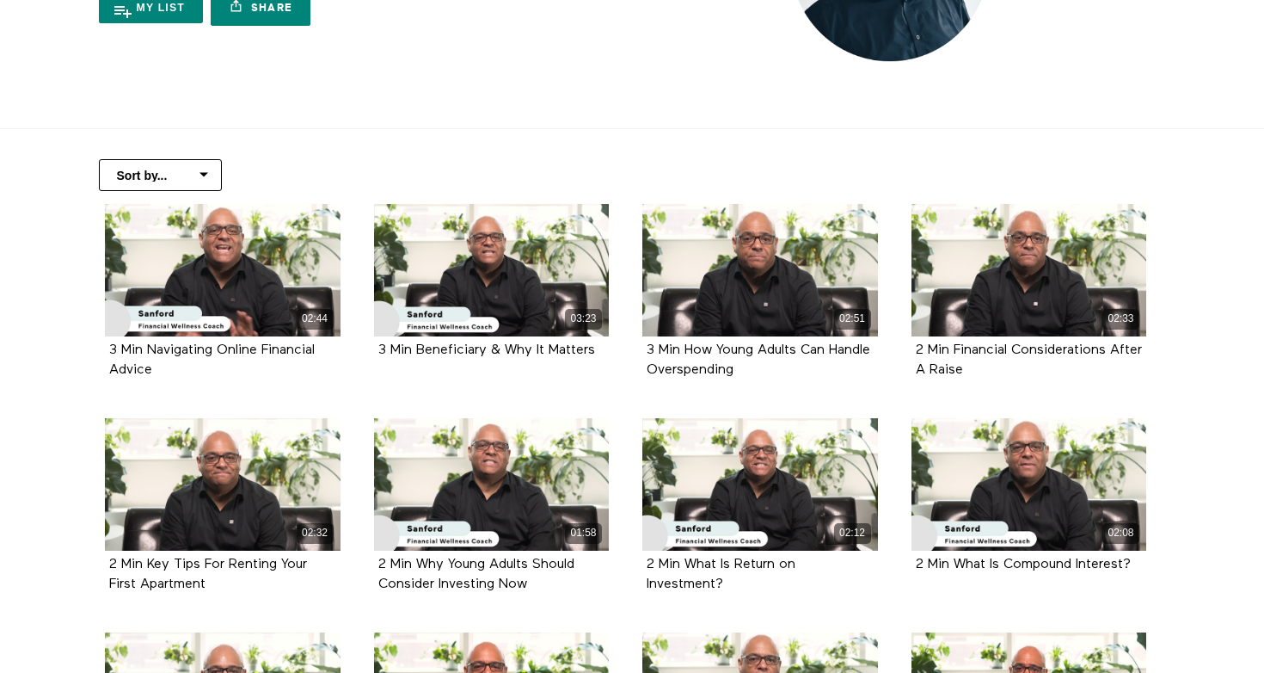
select select "[URL][DOMAIN_NAME][PERSON_NAME]"
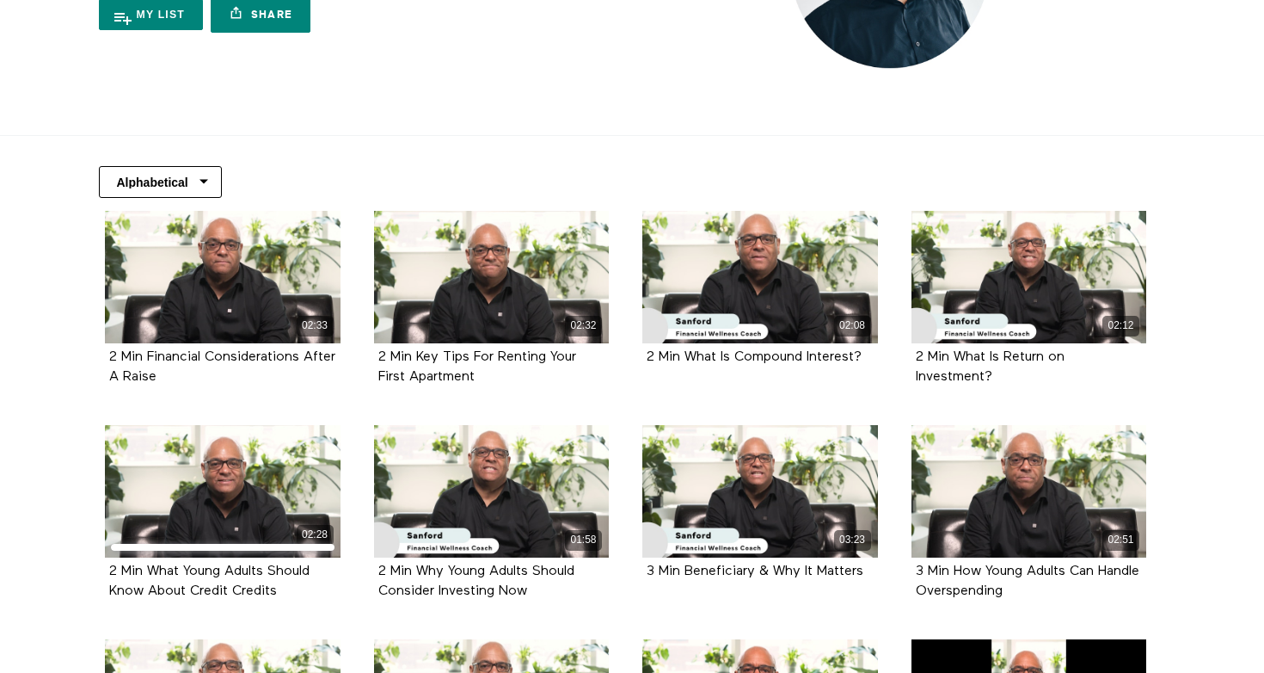
scroll to position [235, 0]
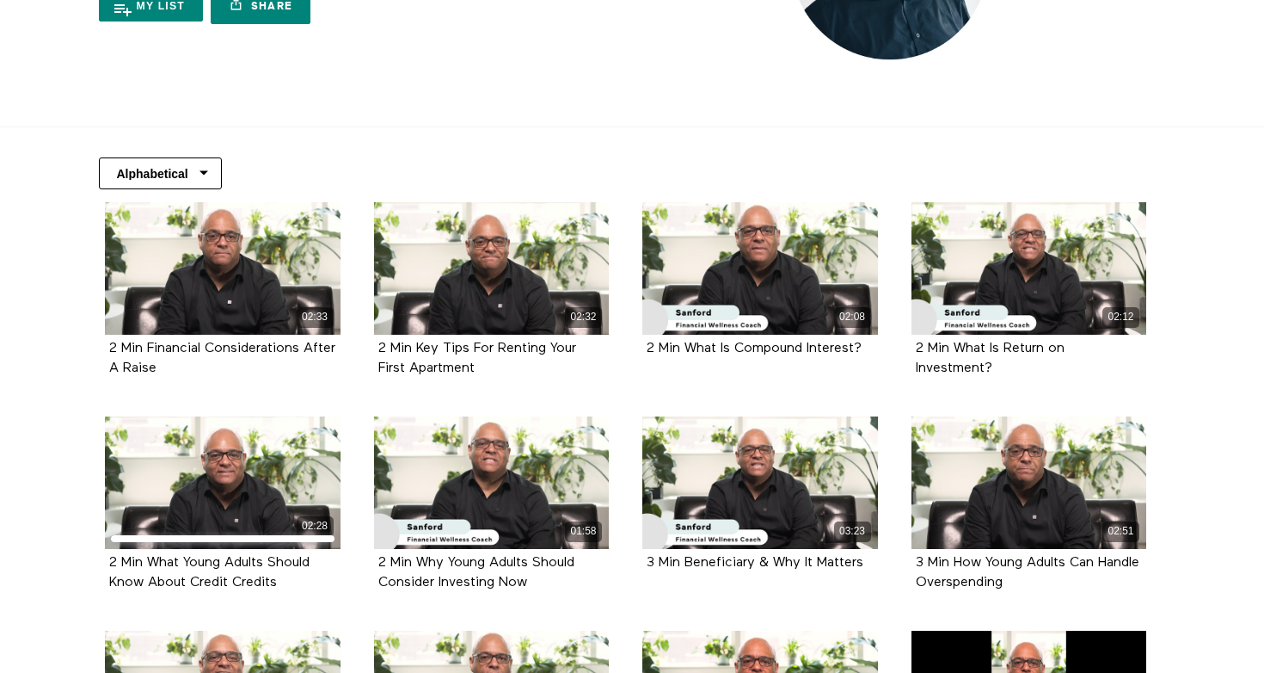
select select "[URL][DOMAIN_NAME][PERSON_NAME]"
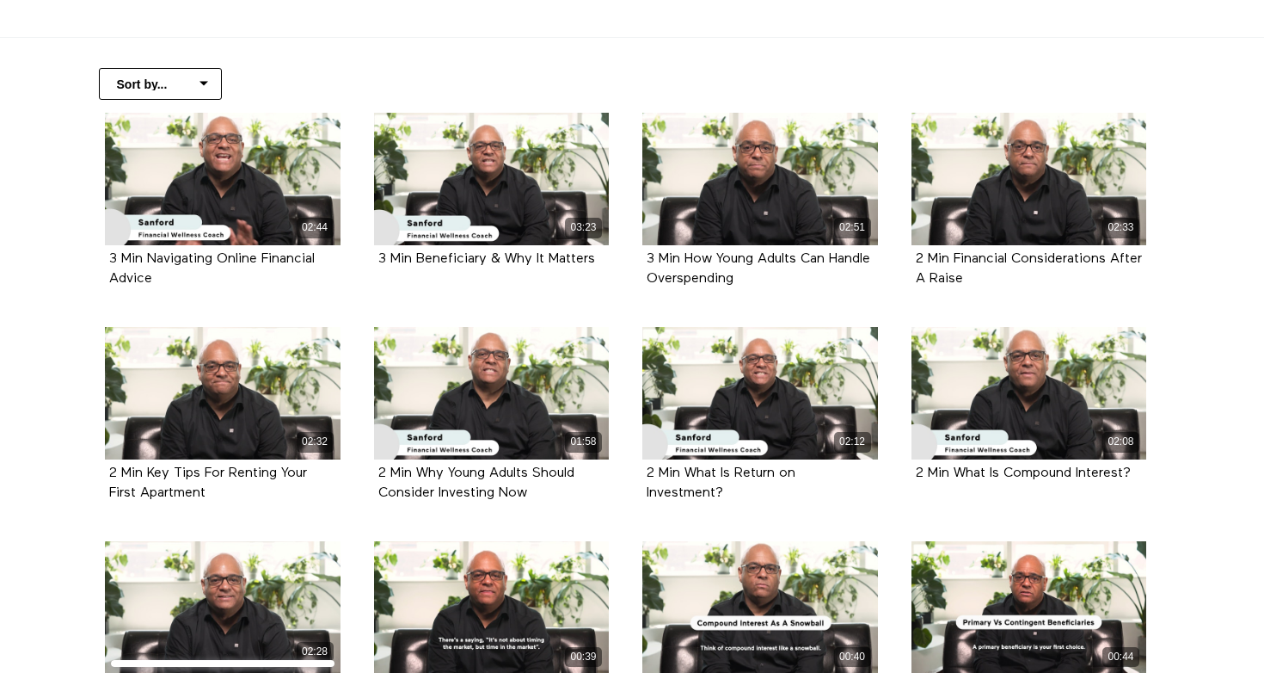
scroll to position [323, 0]
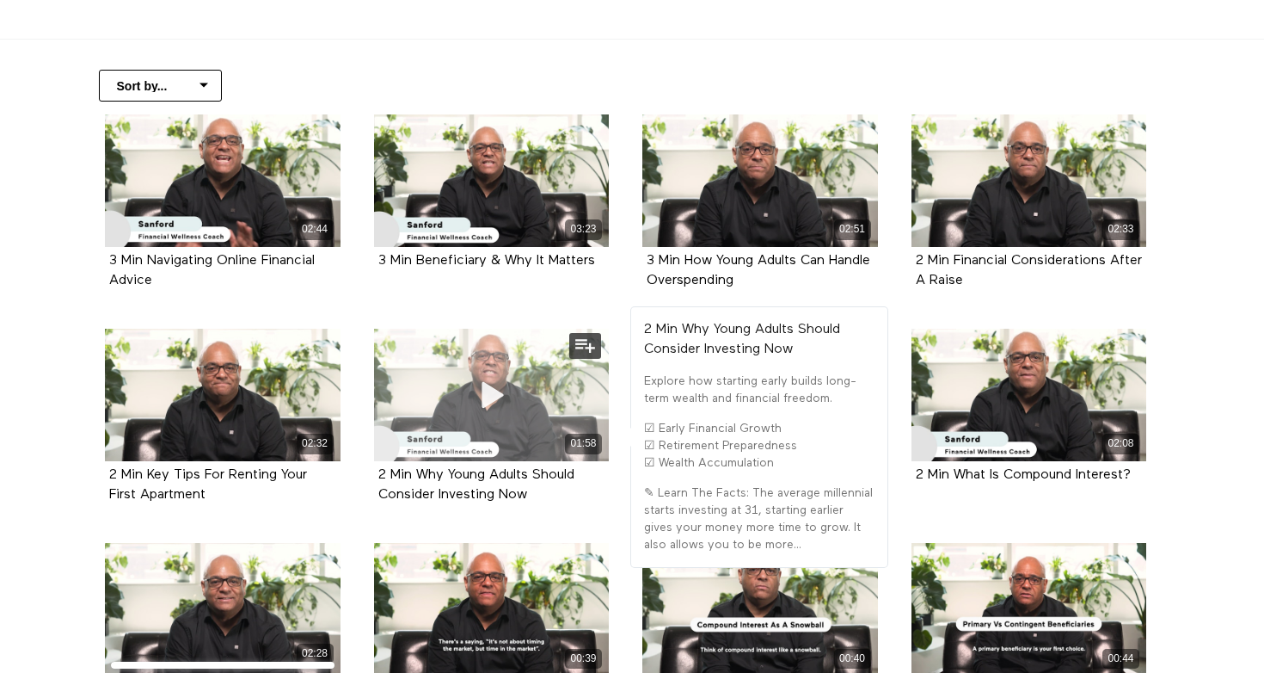
click at [495, 401] on icon at bounding box center [491, 394] width 52 height 30
